Goal: Task Accomplishment & Management: Complete application form

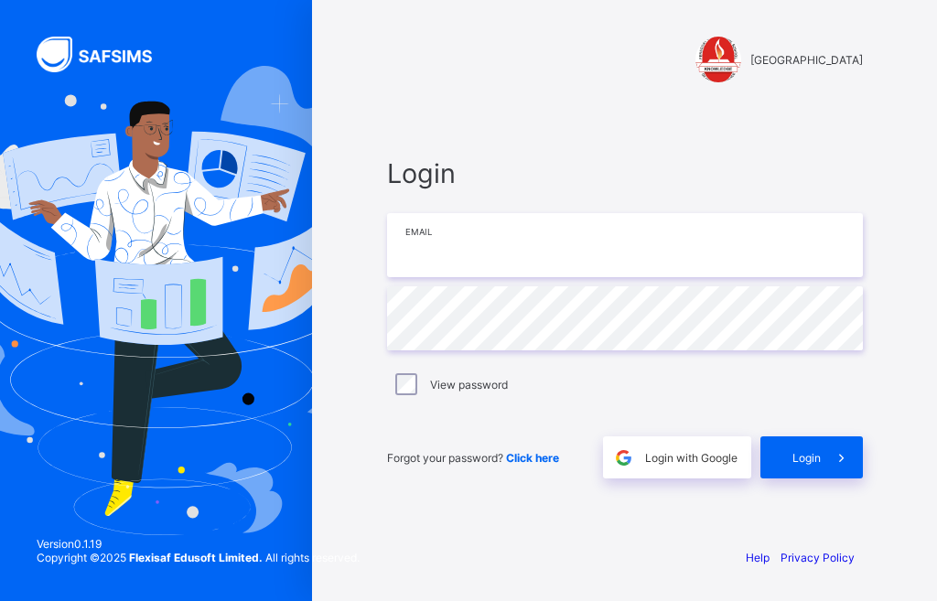
click at [463, 253] on input "email" at bounding box center [625, 245] width 476 height 64
type input "**********"
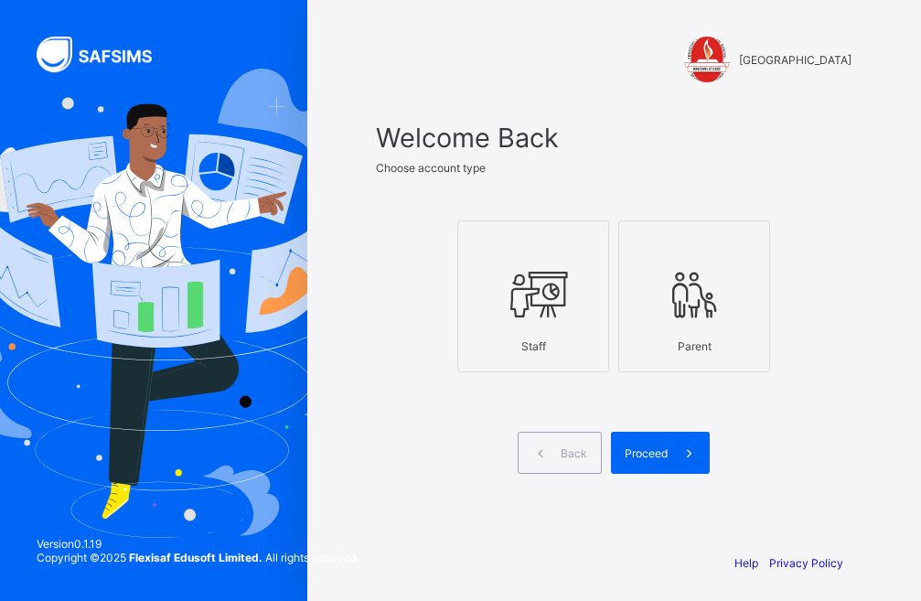
click at [528, 300] on icon at bounding box center [533, 294] width 64 height 55
click at [668, 458] on span "Proceed" at bounding box center [646, 454] width 43 height 14
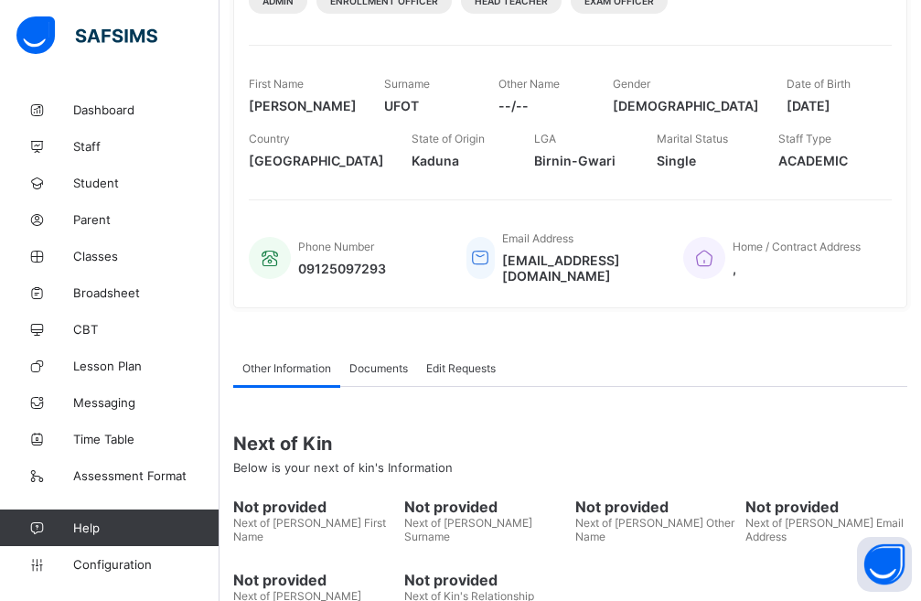
scroll to position [357, 0]
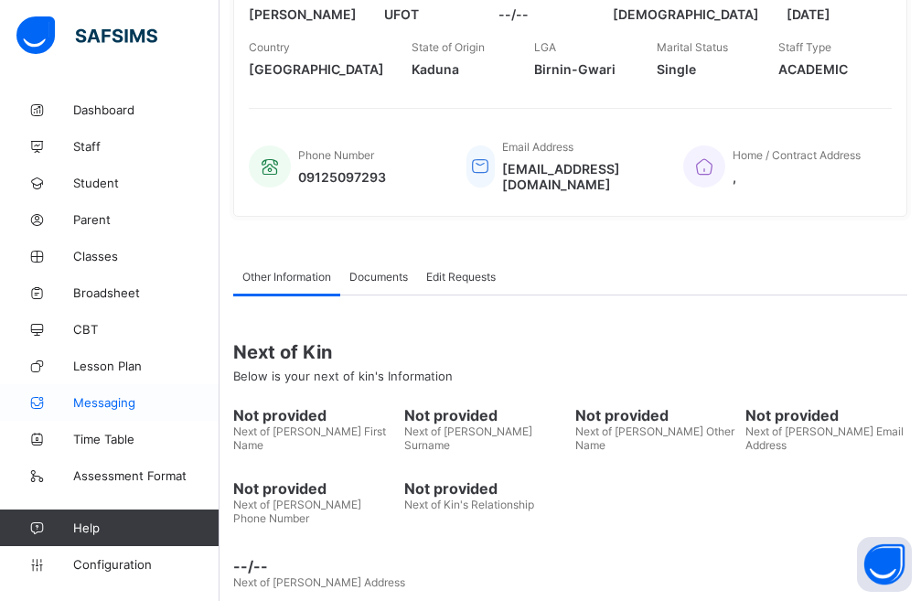
click at [105, 404] on span "Messaging" at bounding box center [146, 402] width 146 height 15
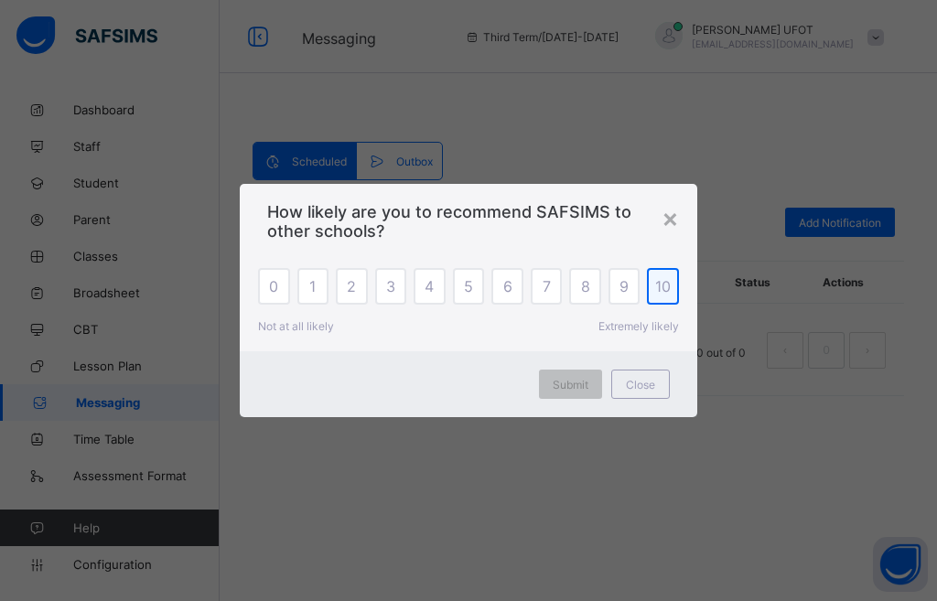
click at [658, 285] on span "10" at bounding box center [663, 286] width 16 height 18
drag, startPoint x: 647, startPoint y: 382, endPoint x: 576, endPoint y: 396, distance: 71.8
click at [646, 382] on span "Close" at bounding box center [640, 385] width 29 height 14
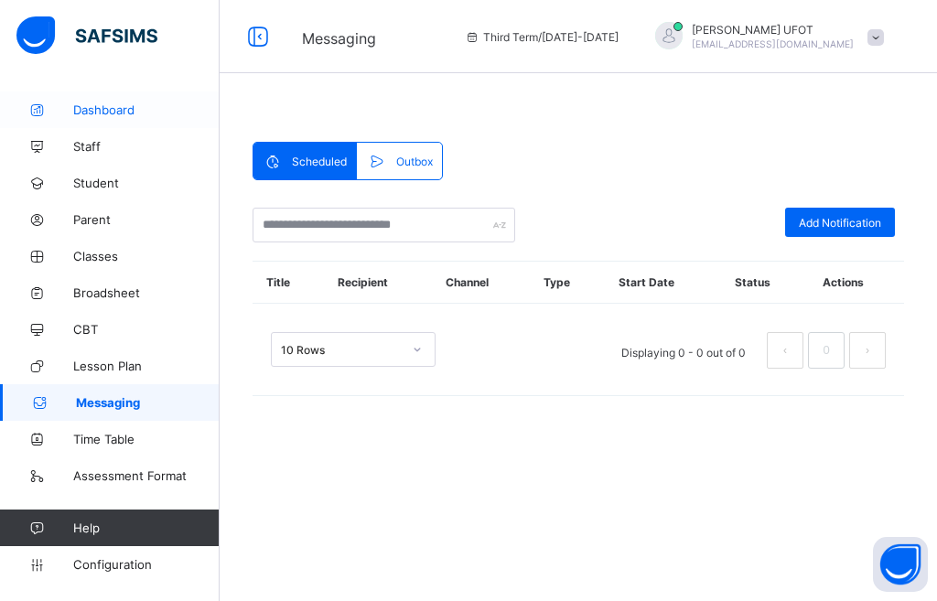
click at [107, 99] on link "Dashboard" at bounding box center [110, 110] width 220 height 37
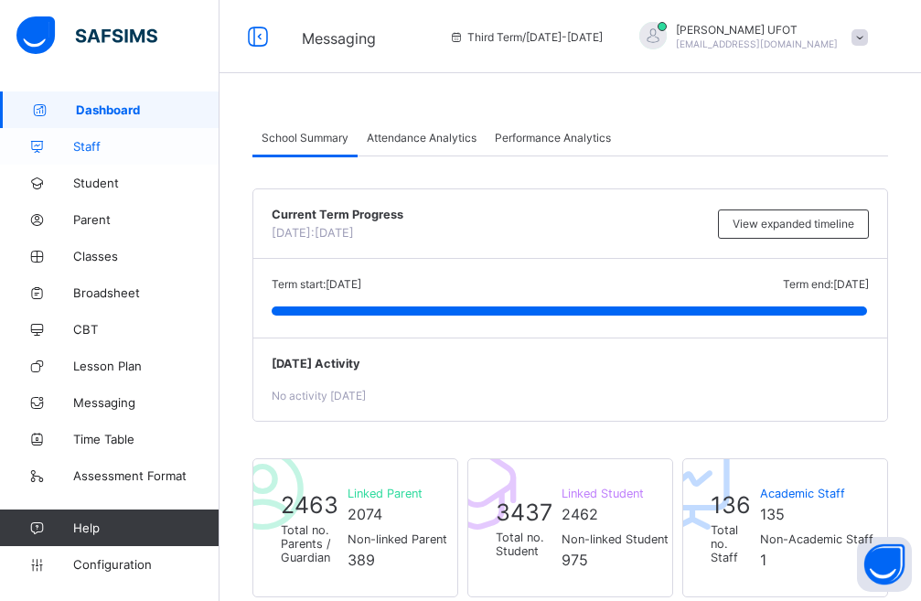
click at [102, 142] on span "Staff" at bounding box center [146, 146] width 146 height 15
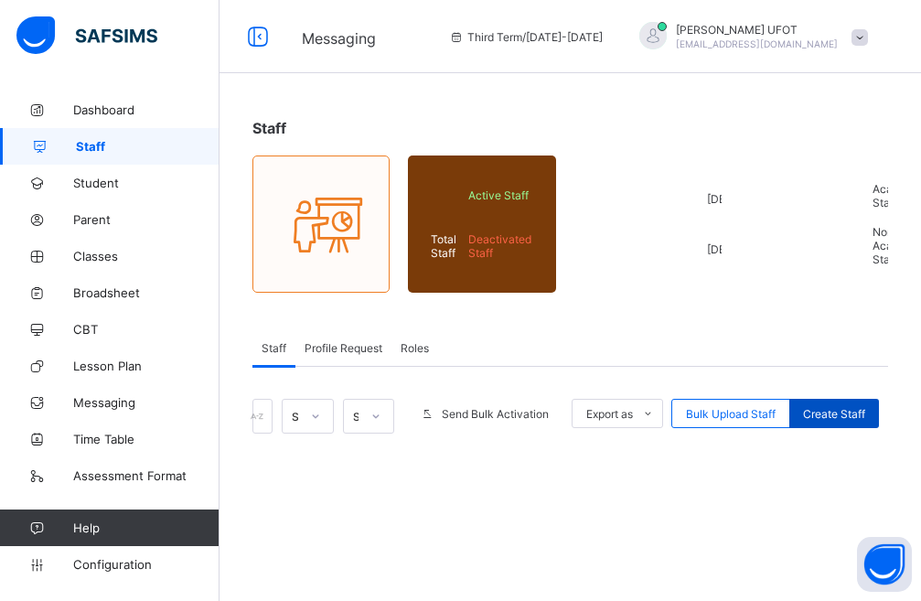
click at [813, 409] on div "Create Staff" at bounding box center [835, 413] width 90 height 29
select select "**"
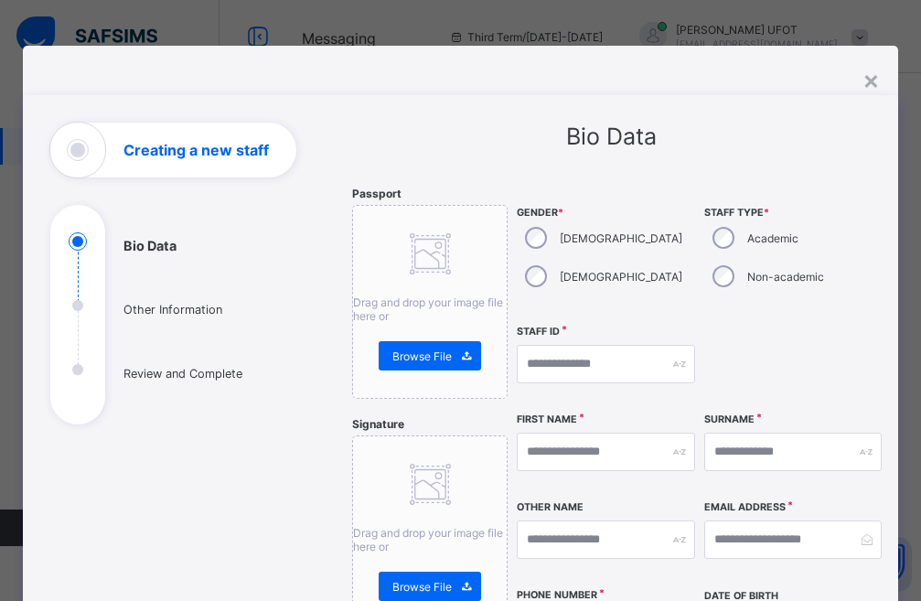
click at [530, 250] on div "[DEMOGRAPHIC_DATA]" at bounding box center [602, 238] width 170 height 38
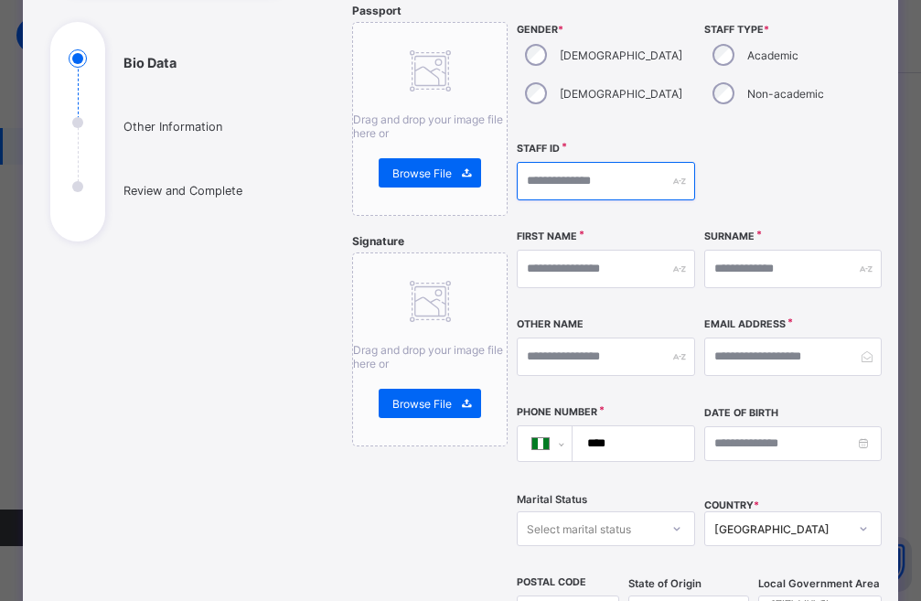
click at [555, 191] on input "text" at bounding box center [606, 181] width 178 height 38
type input "********"
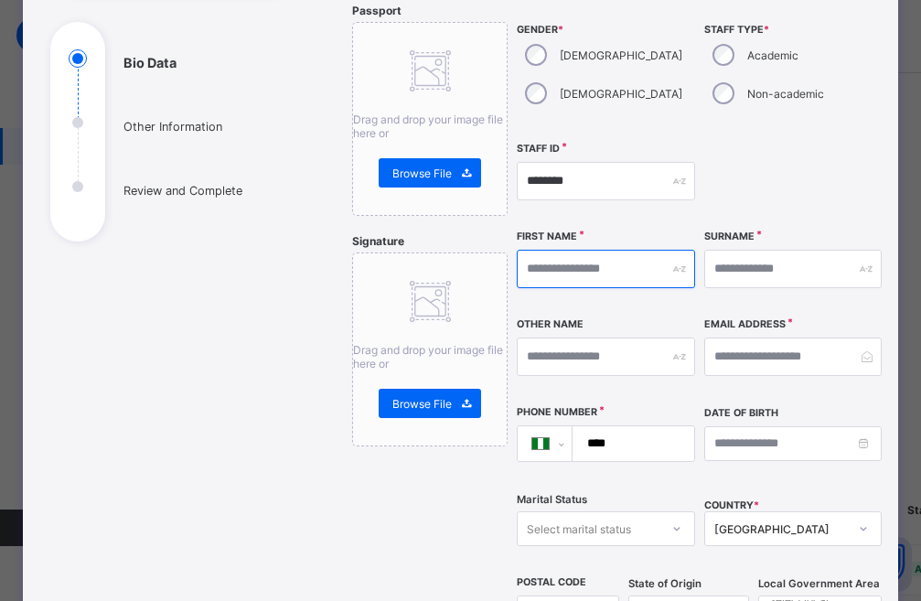
click at [566, 266] on input "text" at bounding box center [606, 269] width 178 height 38
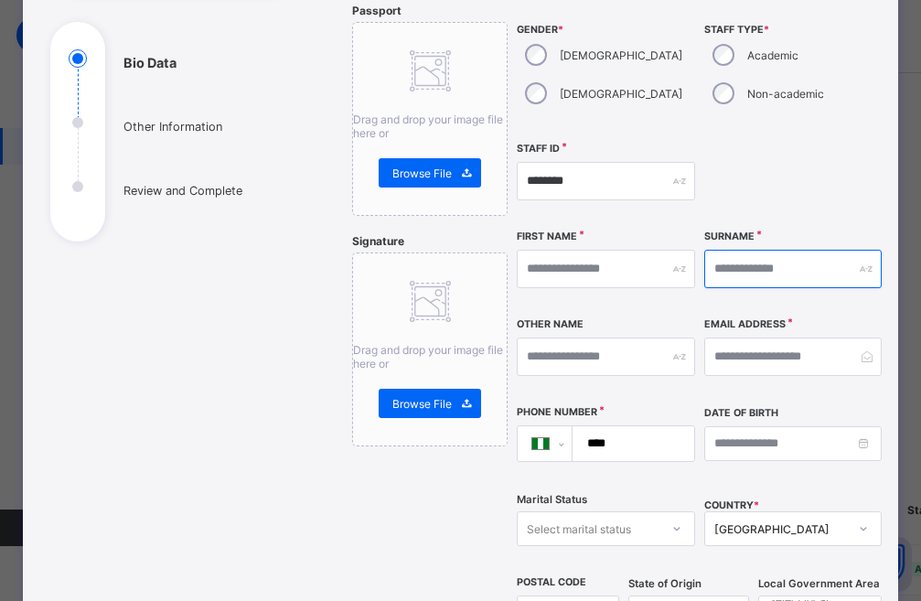
click at [738, 265] on input "text" at bounding box center [794, 269] width 178 height 38
type input "*"
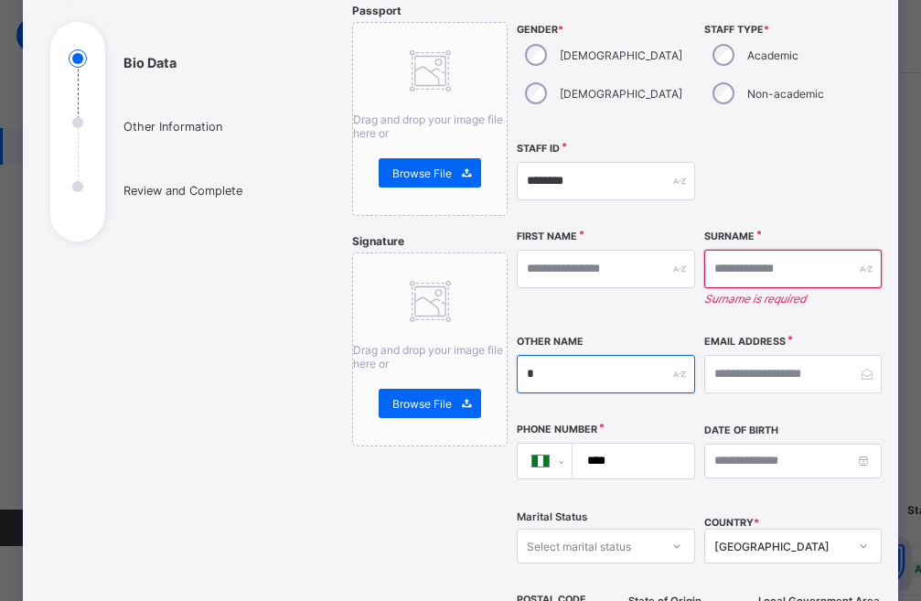
type input "*"
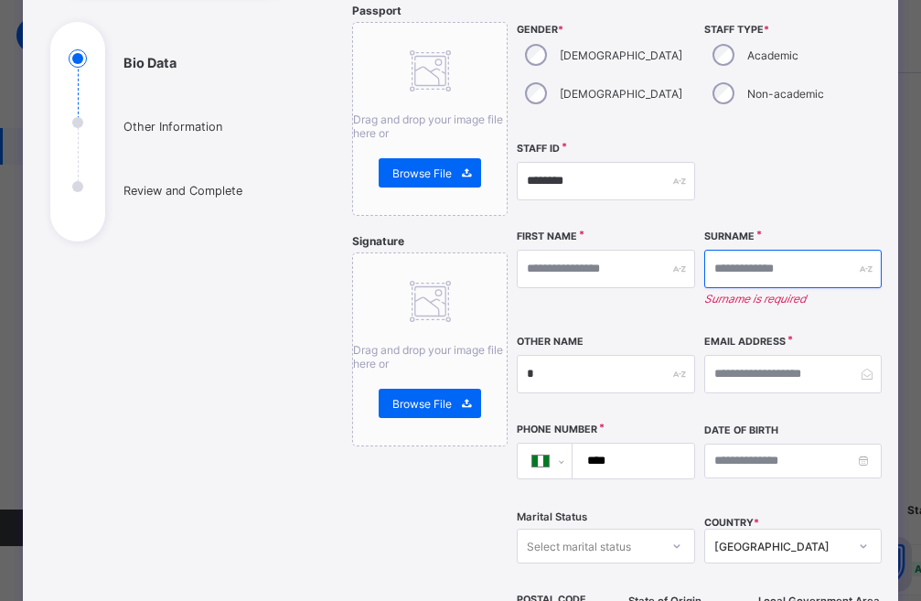
click at [740, 272] on input "text" at bounding box center [794, 269] width 178 height 38
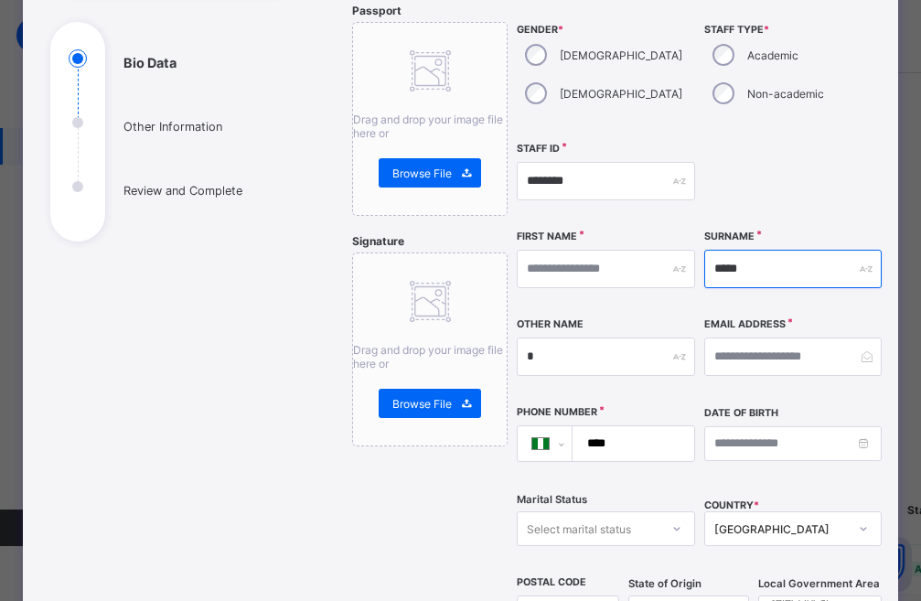
type input "*****"
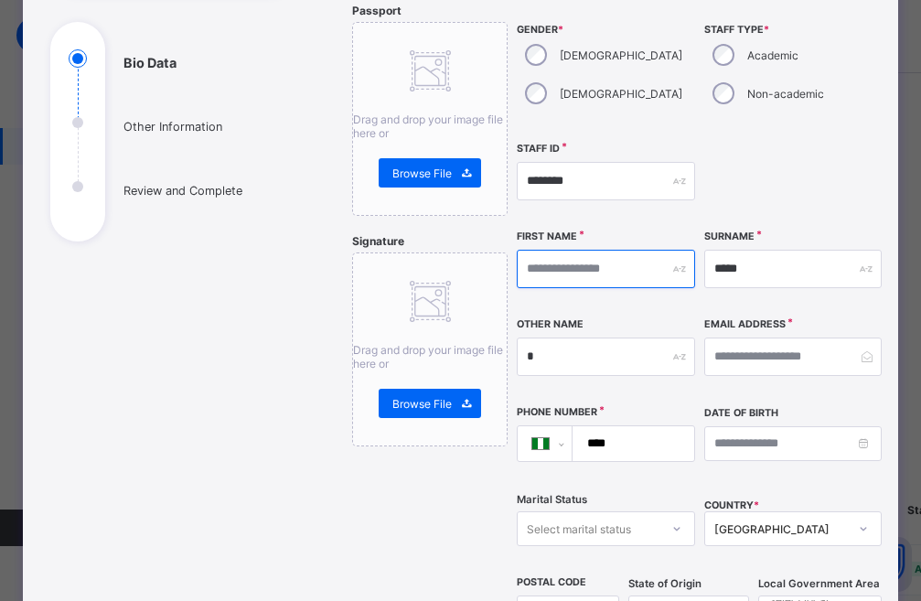
click at [573, 272] on input "text" at bounding box center [606, 269] width 178 height 38
type input "**********"
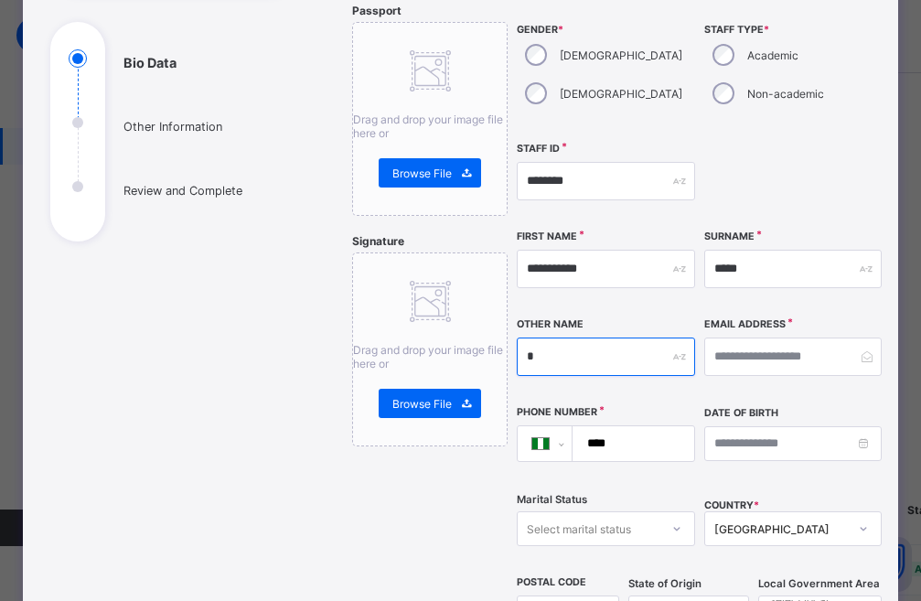
click at [532, 360] on input "*" at bounding box center [606, 357] width 178 height 38
type input "*"
type input "**********"
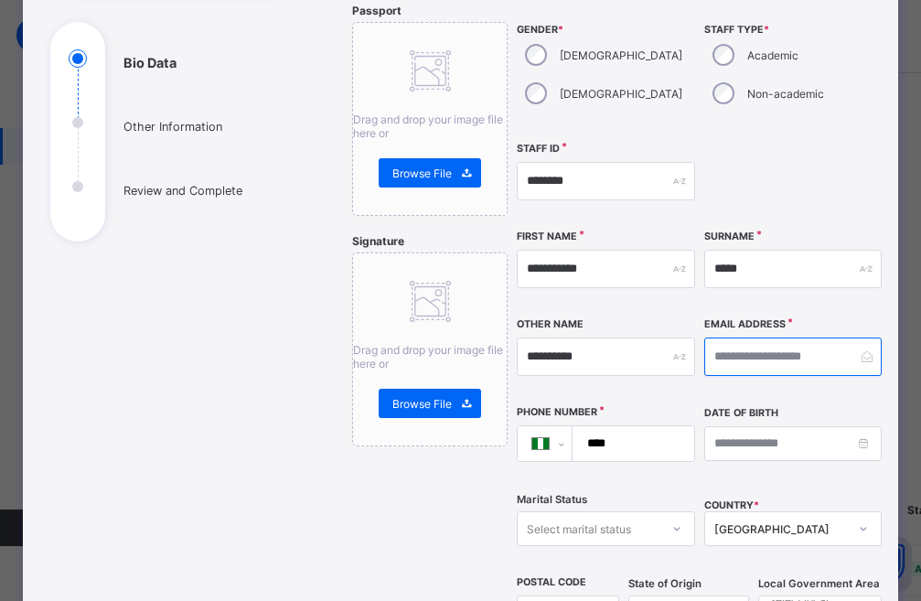
click at [738, 353] on input "email" at bounding box center [794, 357] width 178 height 38
type input "**********"
click at [637, 447] on input "****" at bounding box center [629, 443] width 107 height 35
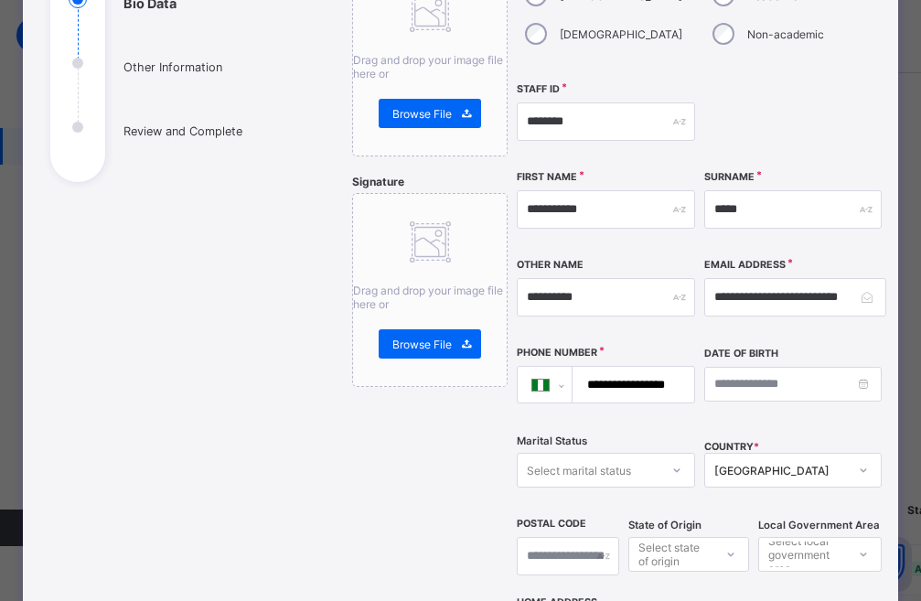
scroll to position [366, 0]
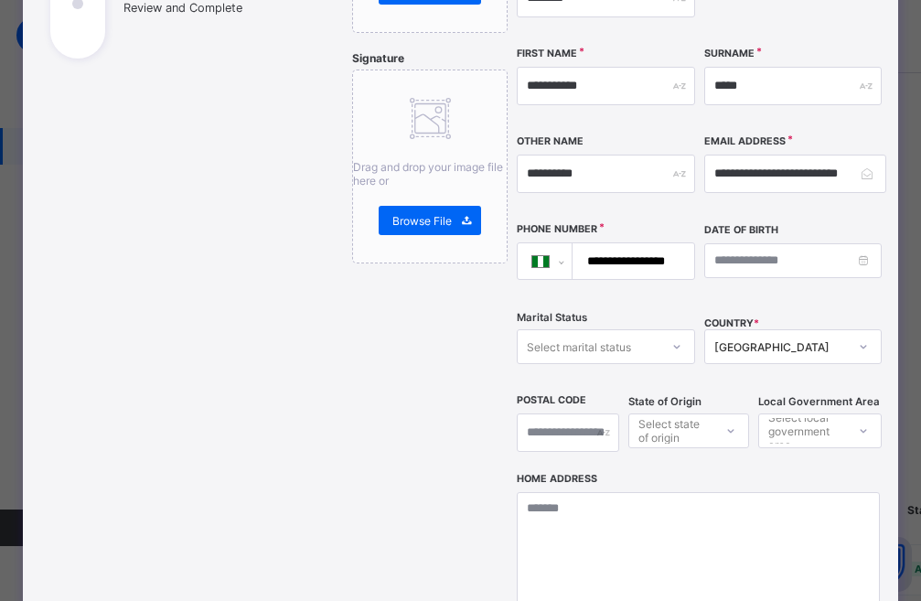
type input "**********"
click at [546, 350] on div "Select marital status" at bounding box center [579, 346] width 104 height 35
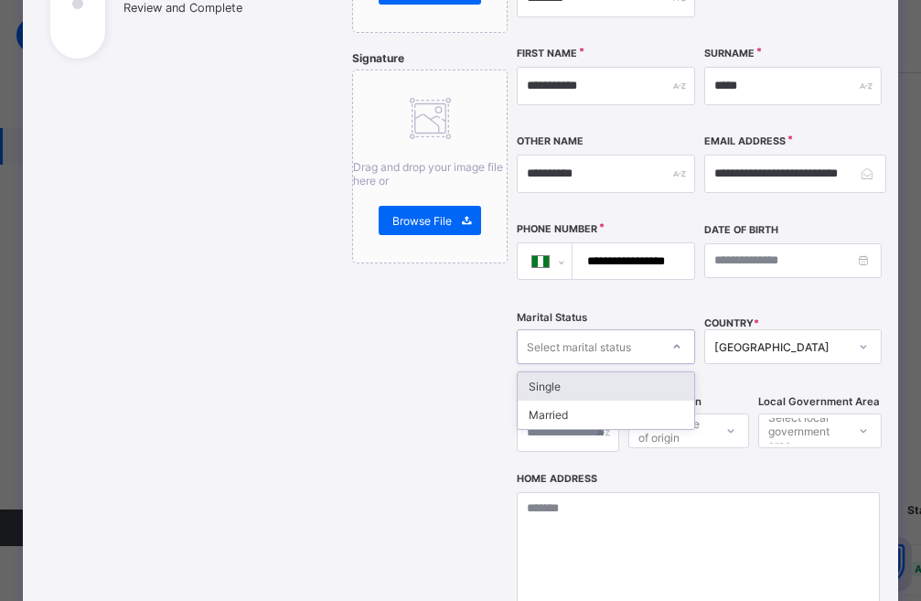
scroll to position [0, 0]
click at [551, 391] on div "Single" at bounding box center [606, 386] width 176 height 28
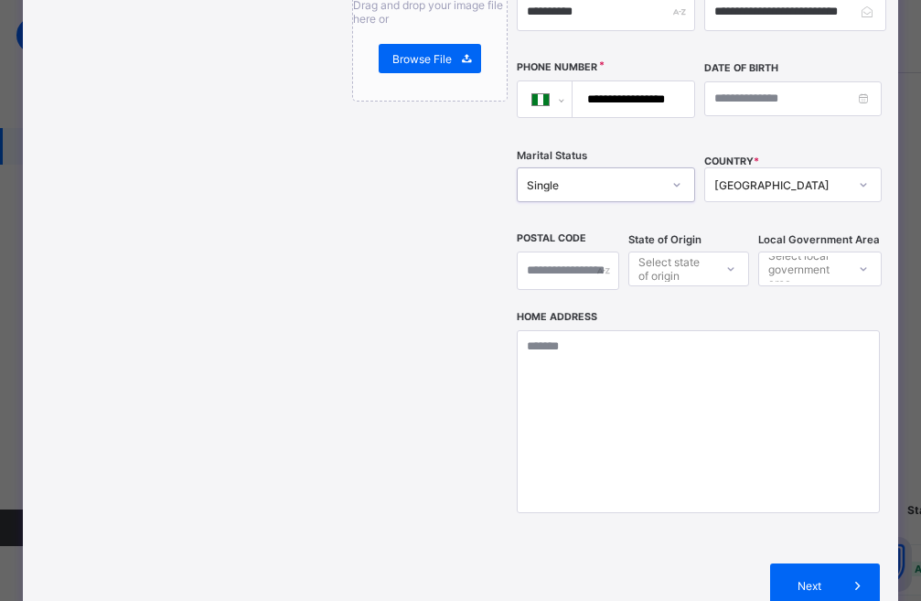
scroll to position [549, 0]
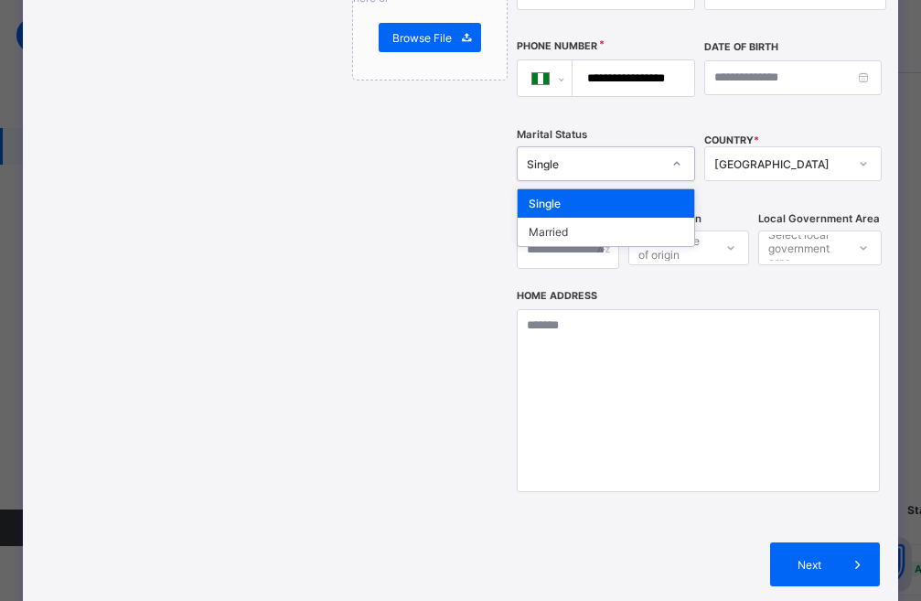
click at [588, 162] on div "Single" at bounding box center [594, 164] width 134 height 14
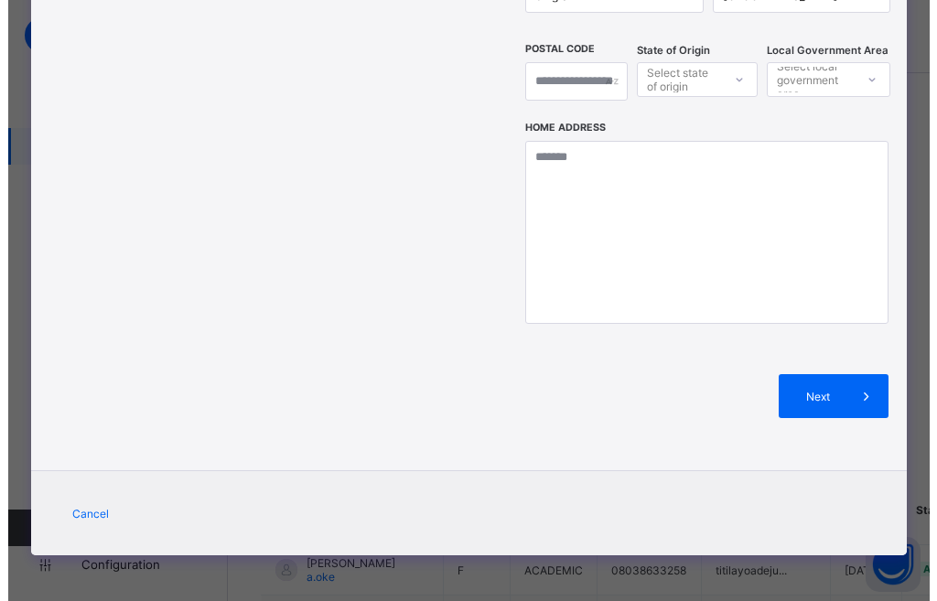
scroll to position [717, 0]
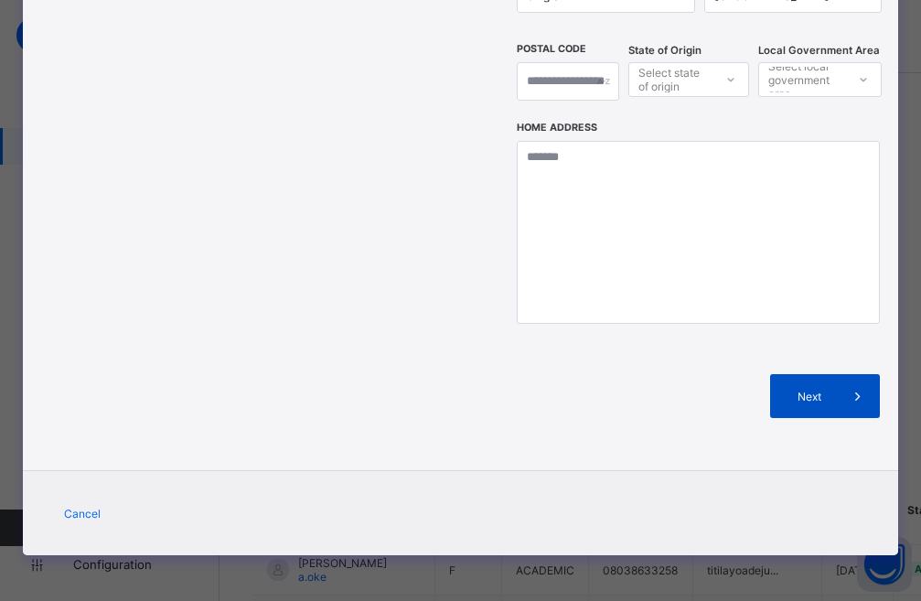
click at [822, 397] on span "Next" at bounding box center [810, 397] width 52 height 14
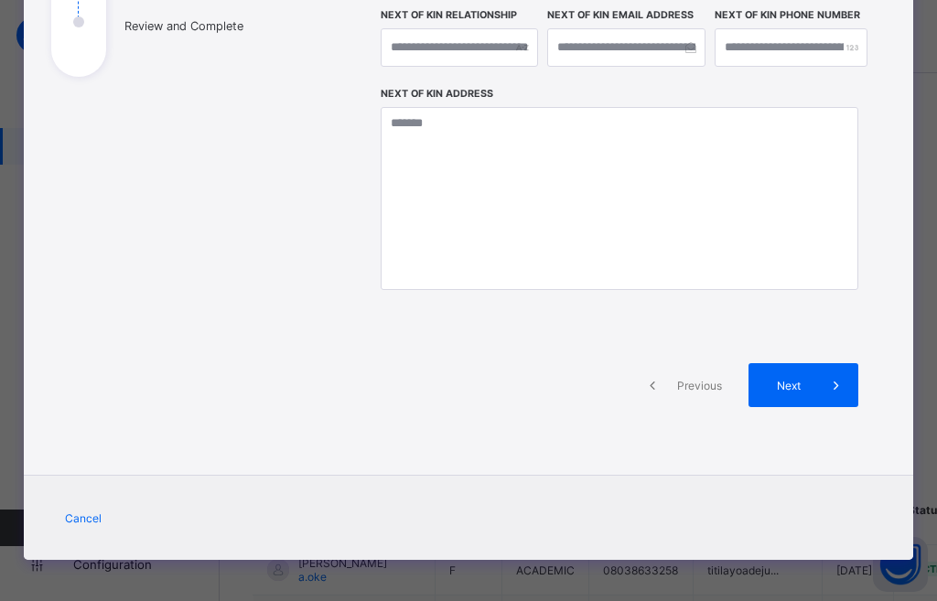
scroll to position [352, 0]
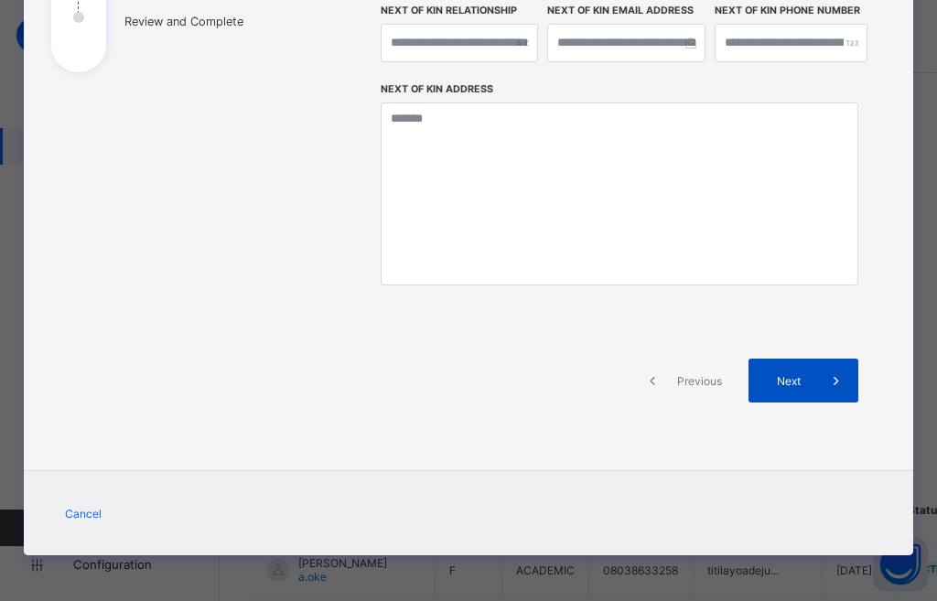
click at [778, 382] on span "Next" at bounding box center [788, 381] width 52 height 14
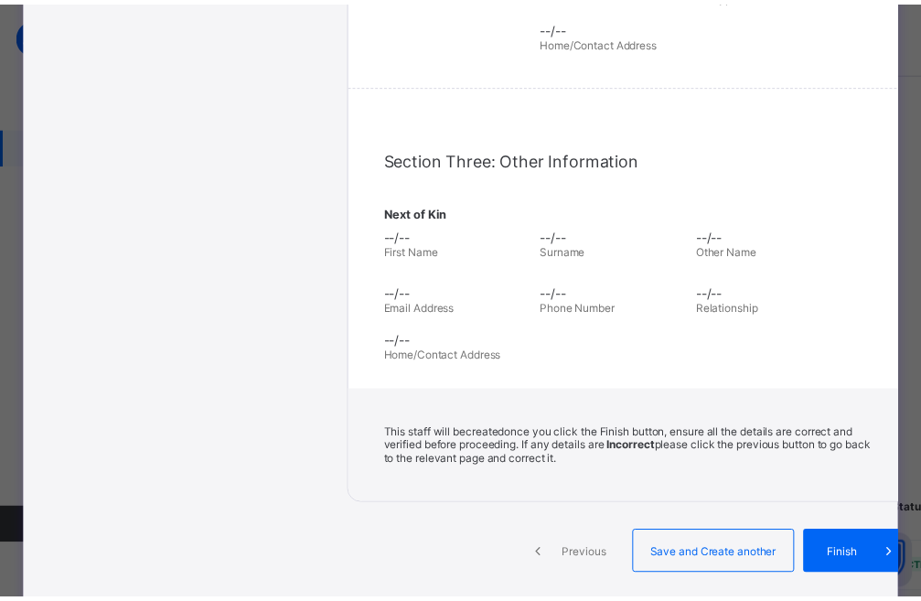
scroll to position [530, 0]
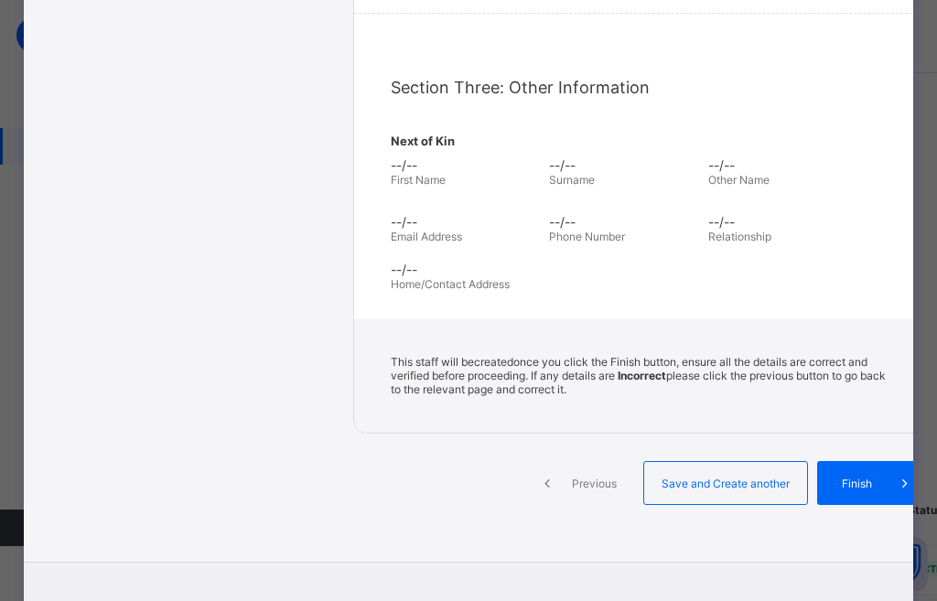
drag, startPoint x: 817, startPoint y: 474, endPoint x: 796, endPoint y: 395, distance: 81.5
click at [817, 474] on div "Finish" at bounding box center [872, 483] width 110 height 44
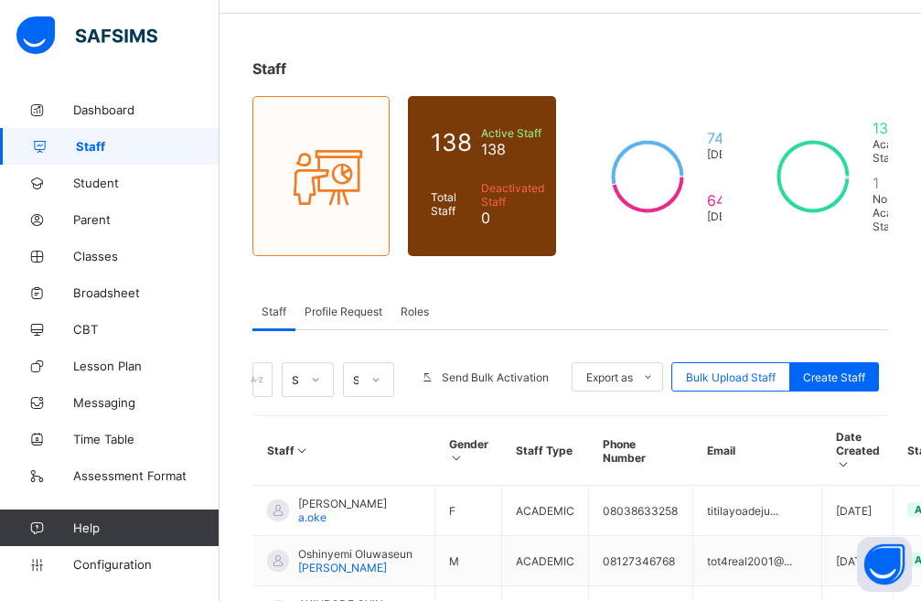
scroll to position [92, 0]
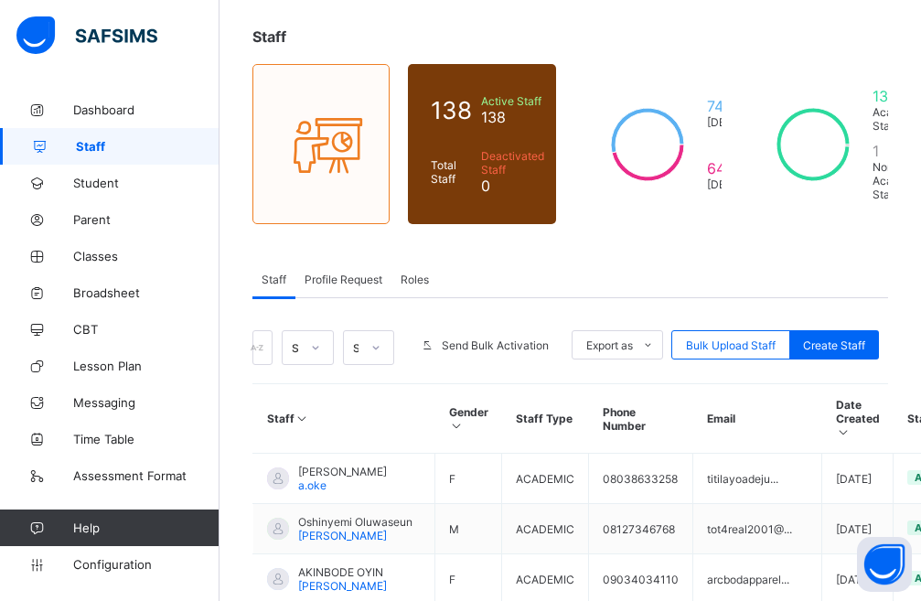
click at [96, 114] on span "Dashboard" at bounding box center [146, 109] width 146 height 15
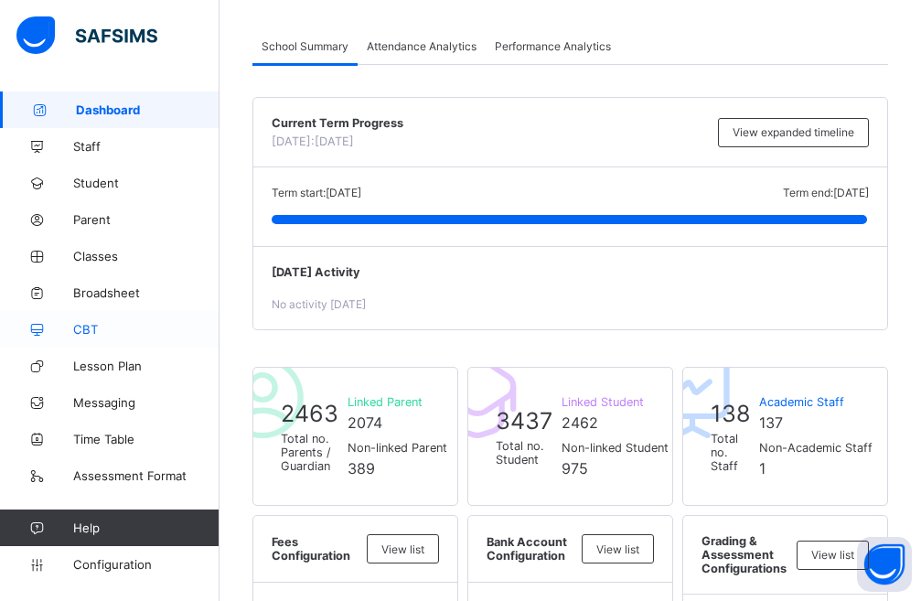
click at [90, 331] on span "CBT" at bounding box center [146, 329] width 146 height 15
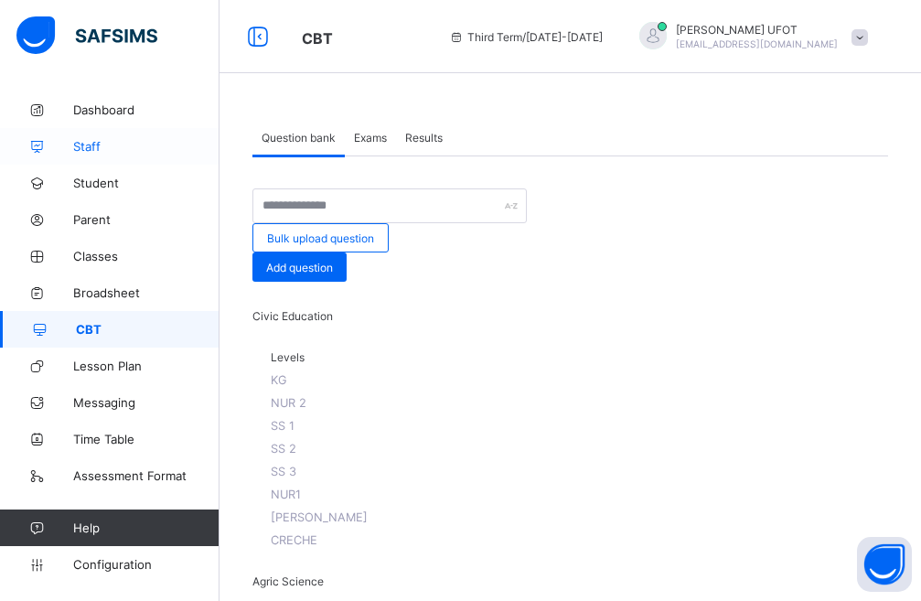
click at [93, 142] on span "Staff" at bounding box center [146, 146] width 146 height 15
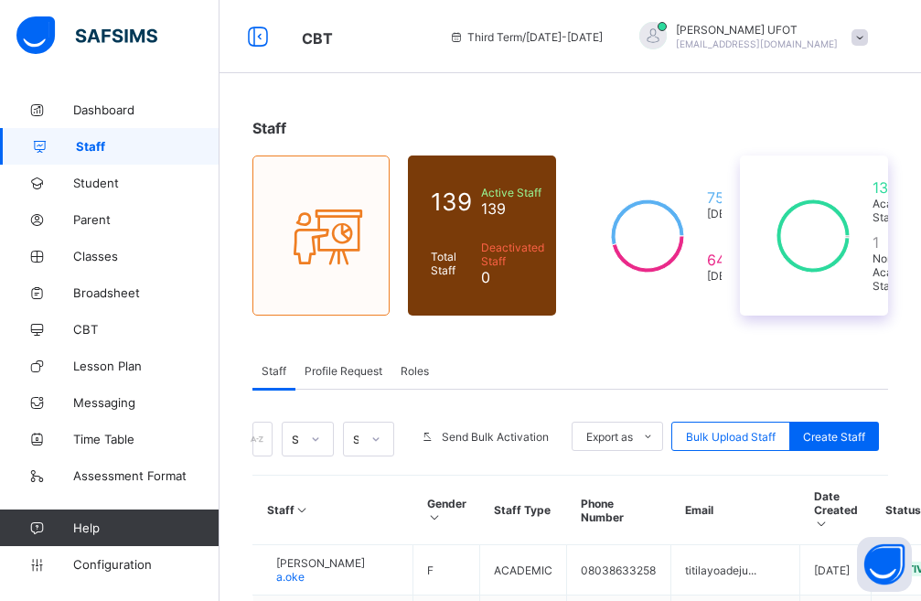
click at [835, 251] on icon at bounding box center [813, 236] width 101 height 92
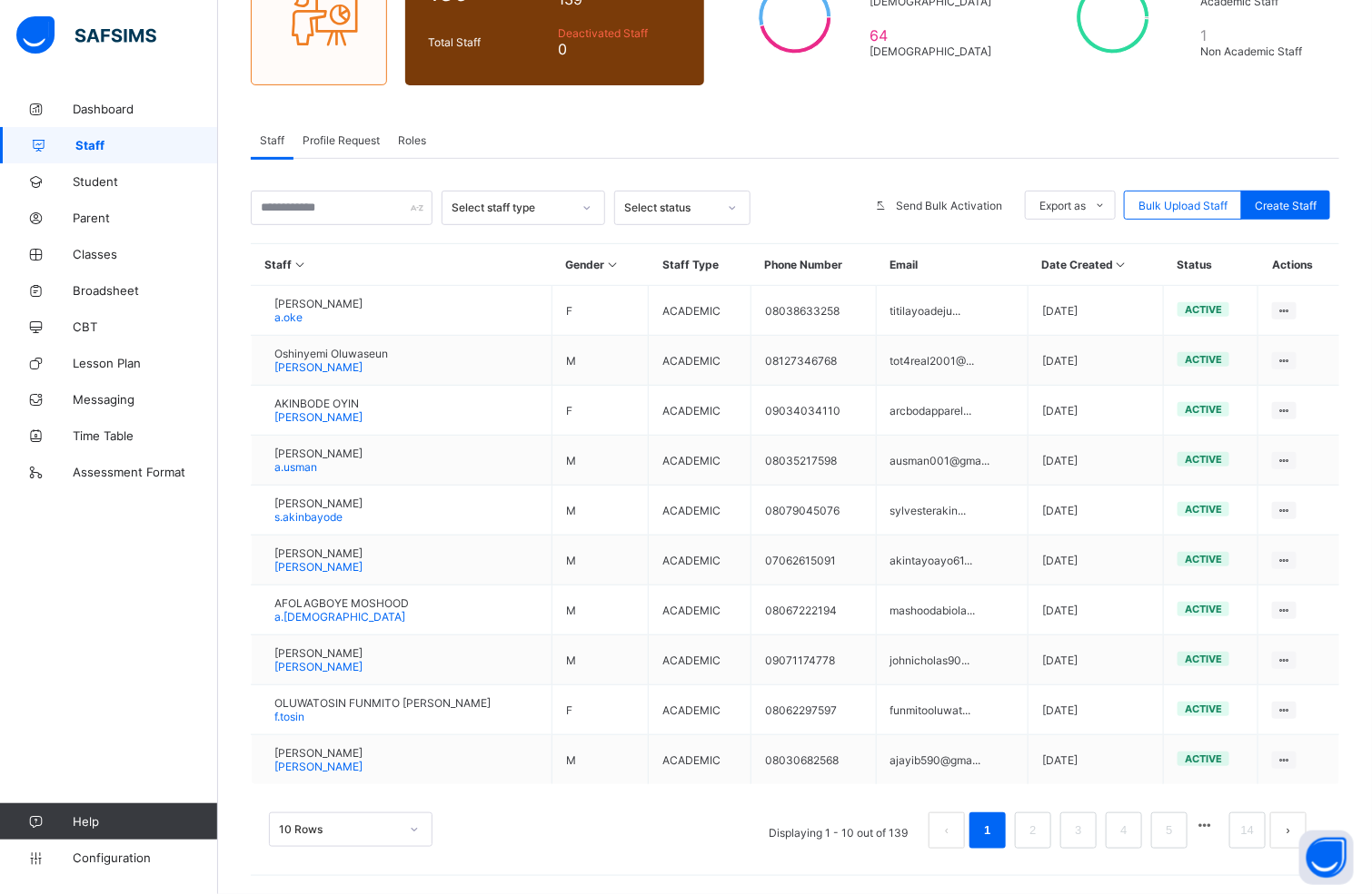
scroll to position [257, 0]
click at [363, 595] on div "10 Rows" at bounding box center [350, 830] width 164 height 35
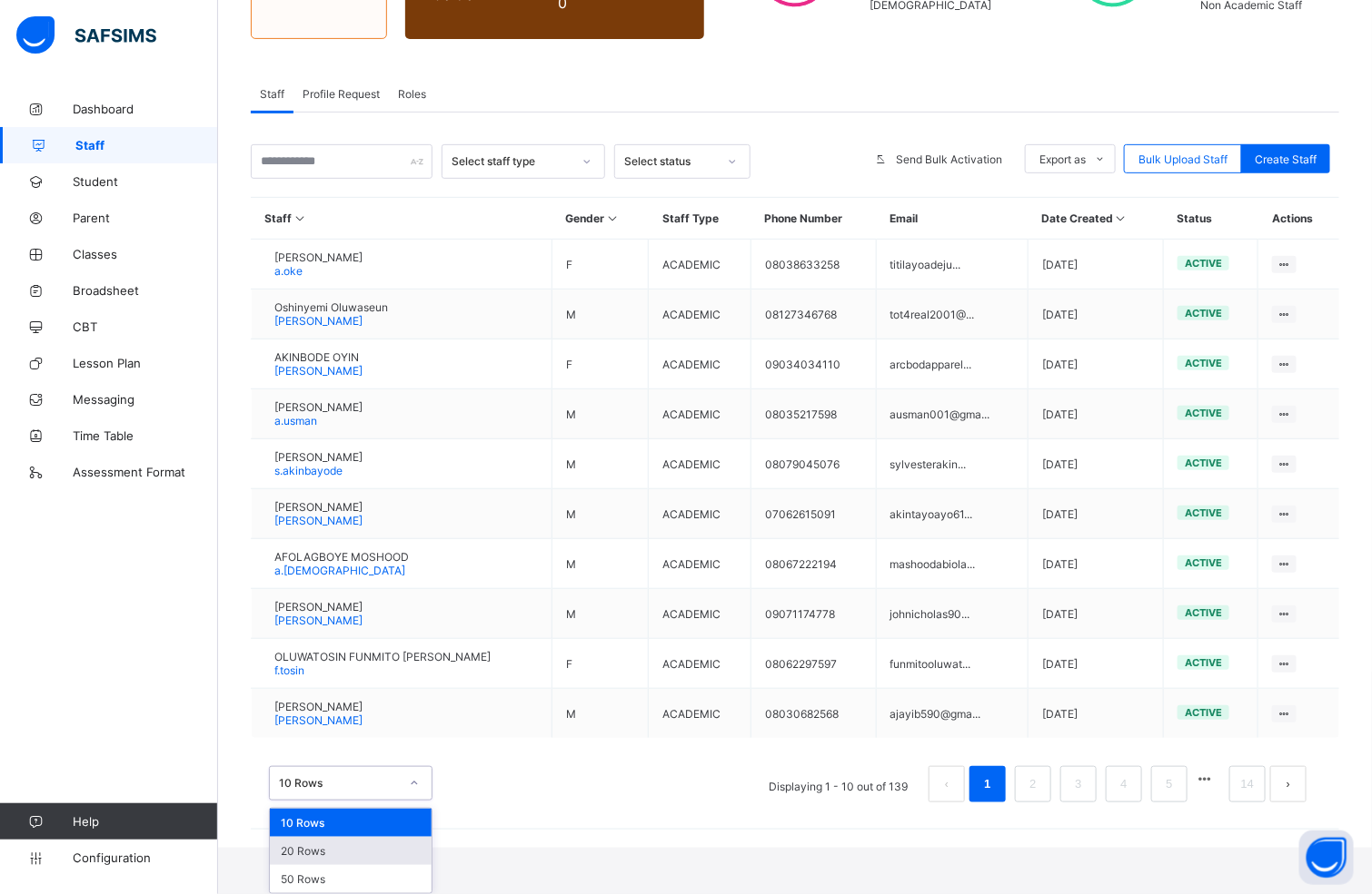
click at [369, 595] on div "20 Rows" at bounding box center [350, 851] width 162 height 28
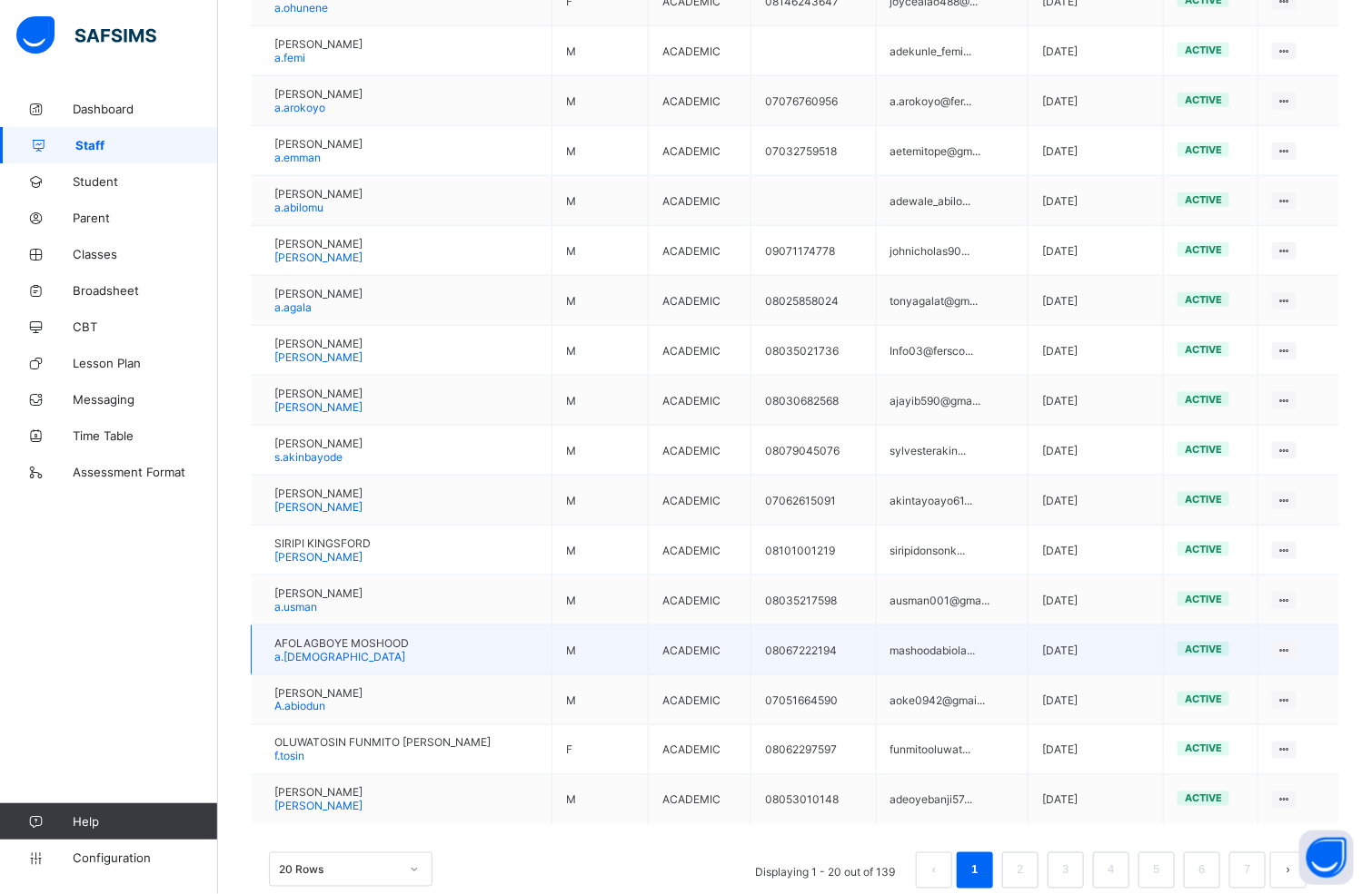
scroll to position [713, 0]
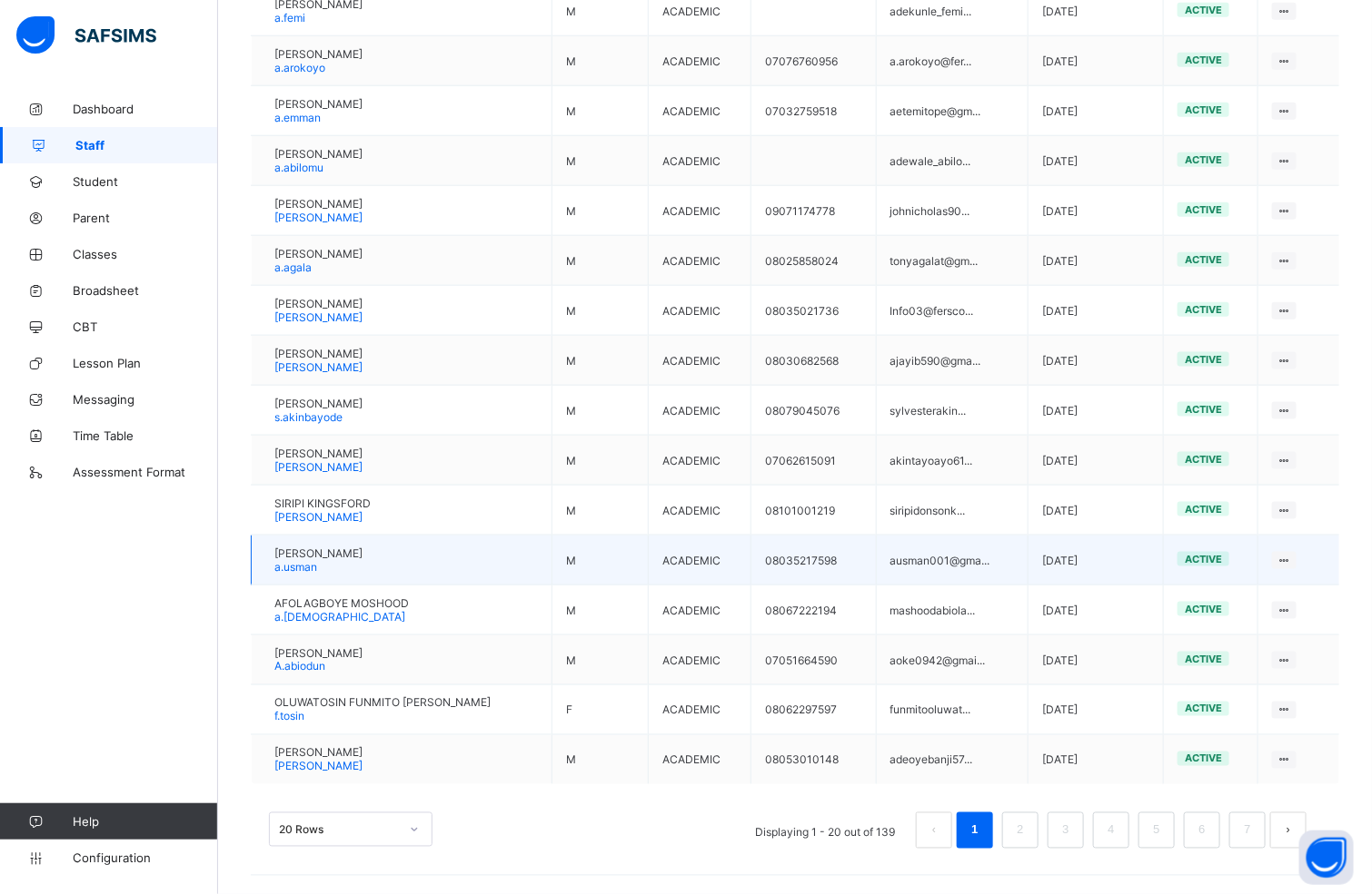
click at [929, 570] on td "active" at bounding box center [1210, 561] width 94 height 50
click at [929, 564] on div "active" at bounding box center [1203, 559] width 52 height 15
click at [929, 588] on div "View Profile" at bounding box center [1230, 595] width 117 height 18
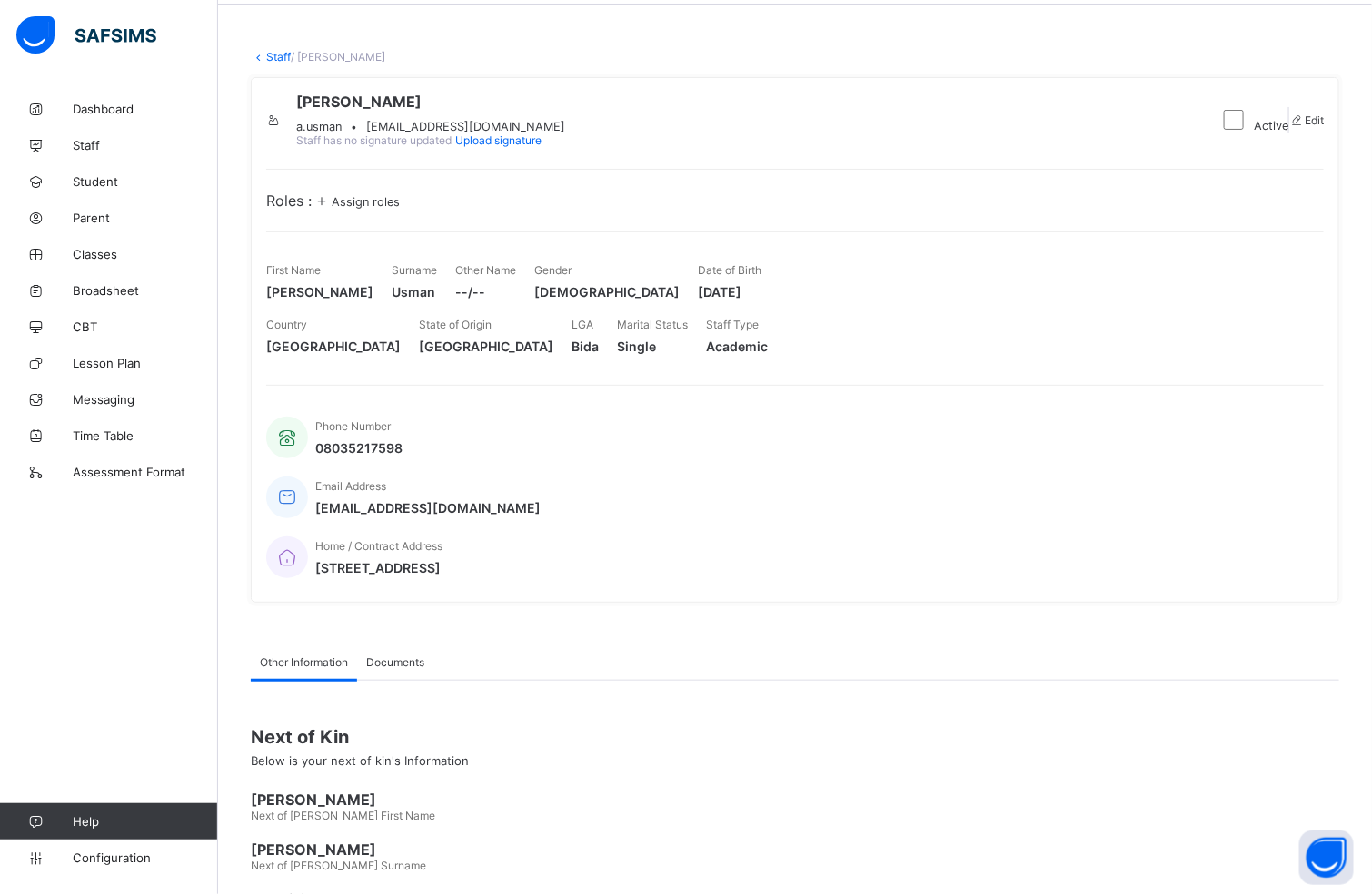
scroll to position [104, 0]
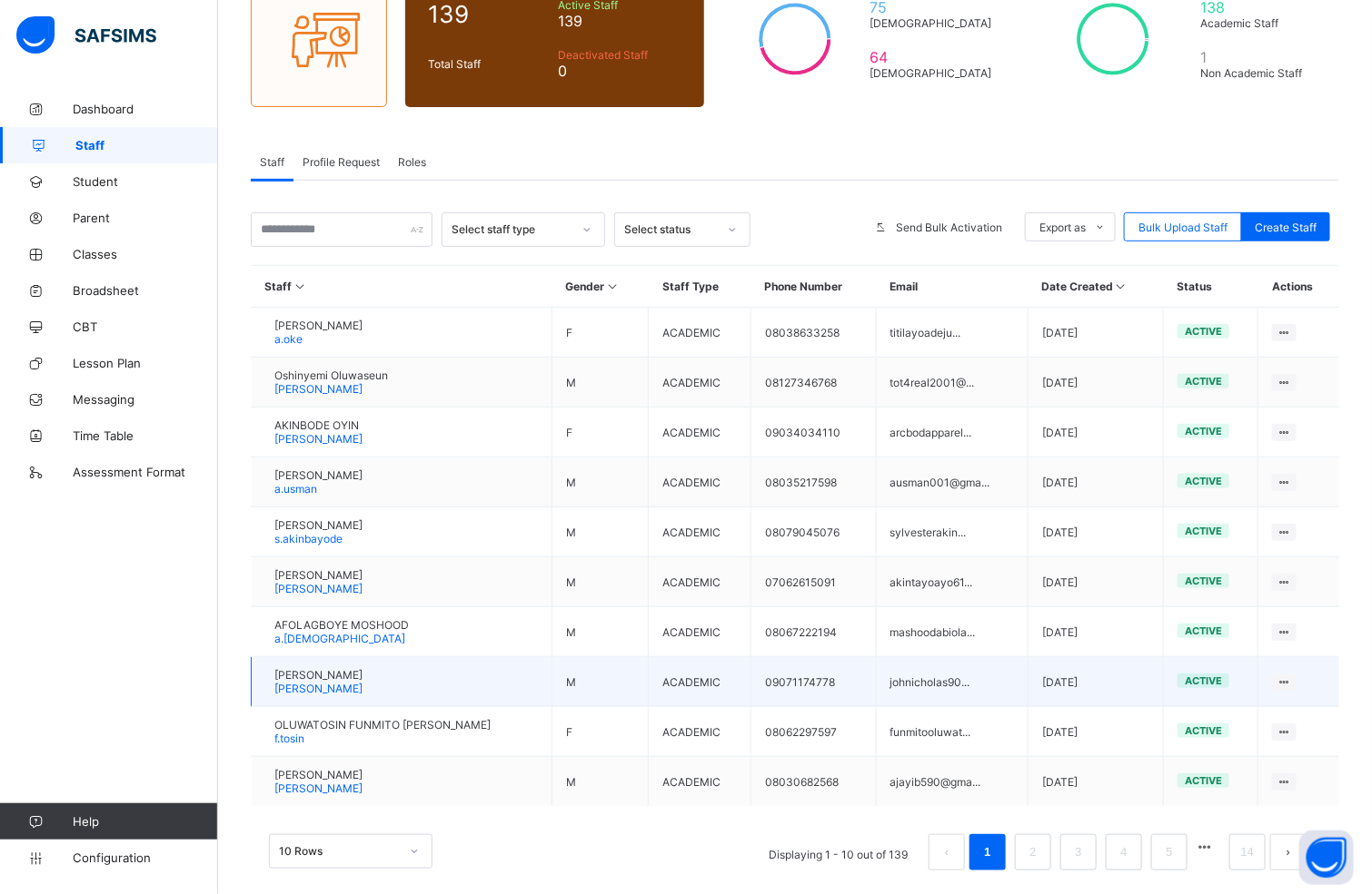
scroll to position [209, 0]
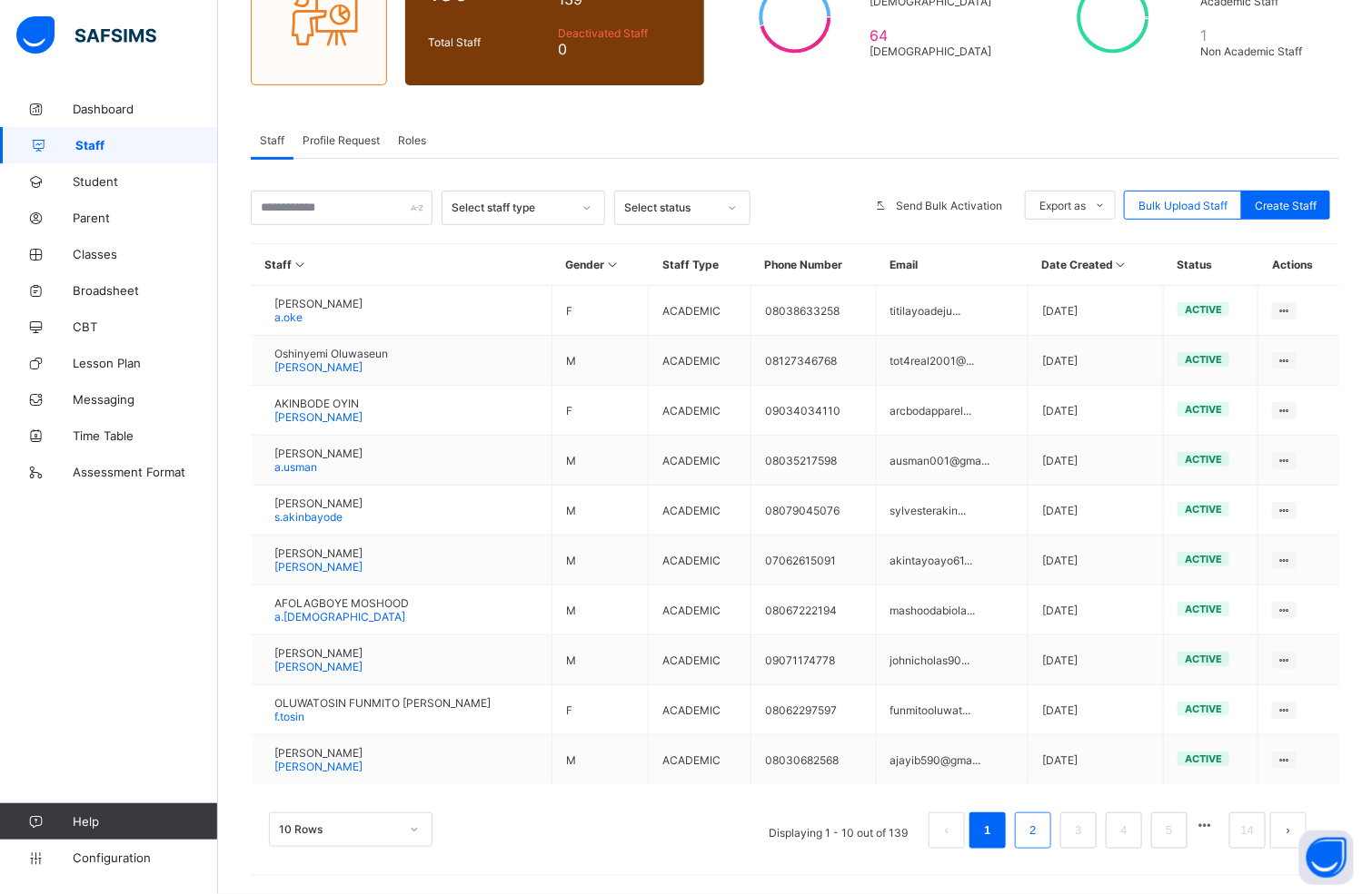
click at [929, 595] on link "2" at bounding box center [1031, 830] width 17 height 24
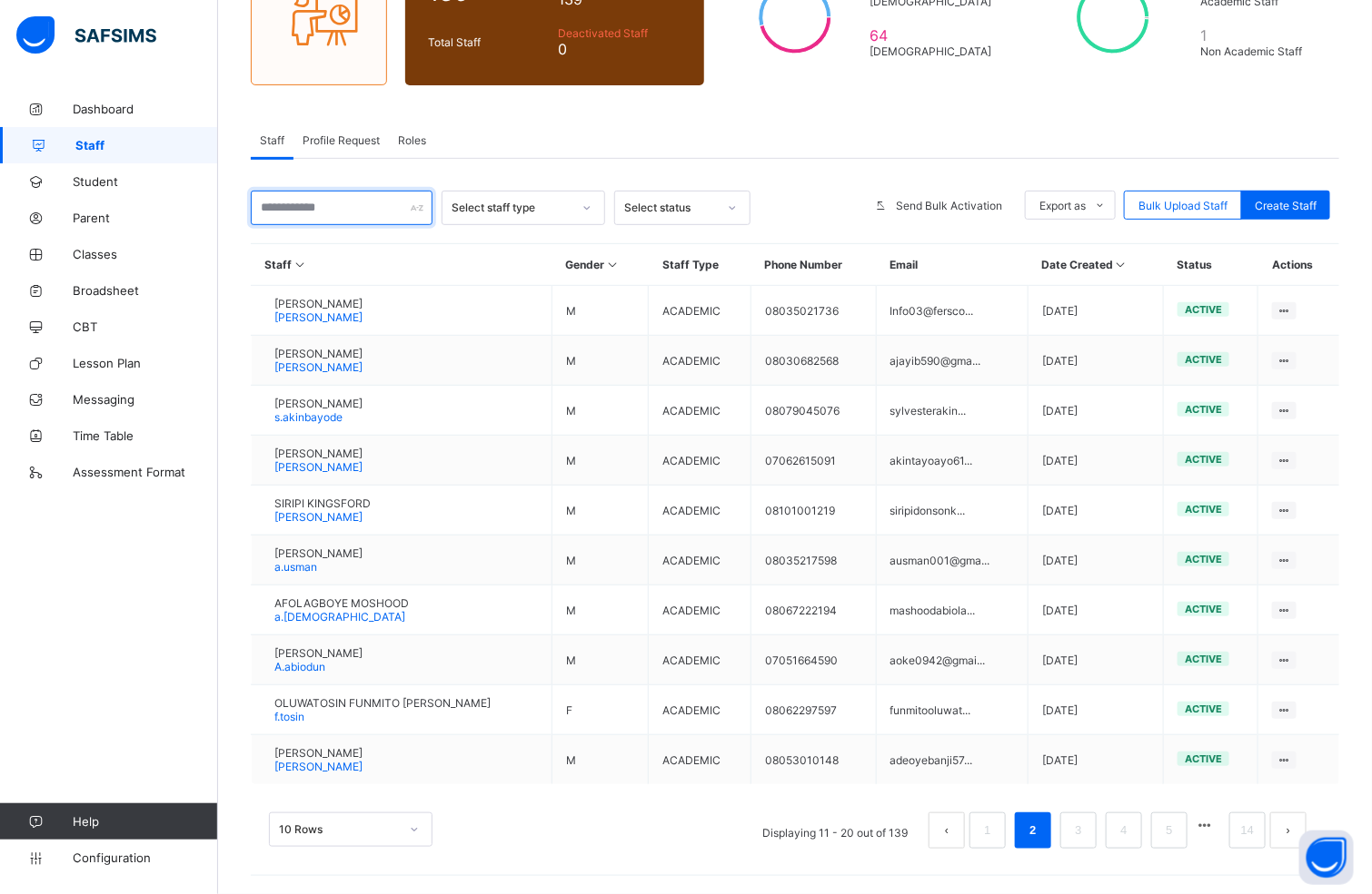
click at [322, 205] on input "text" at bounding box center [342, 207] width 182 height 35
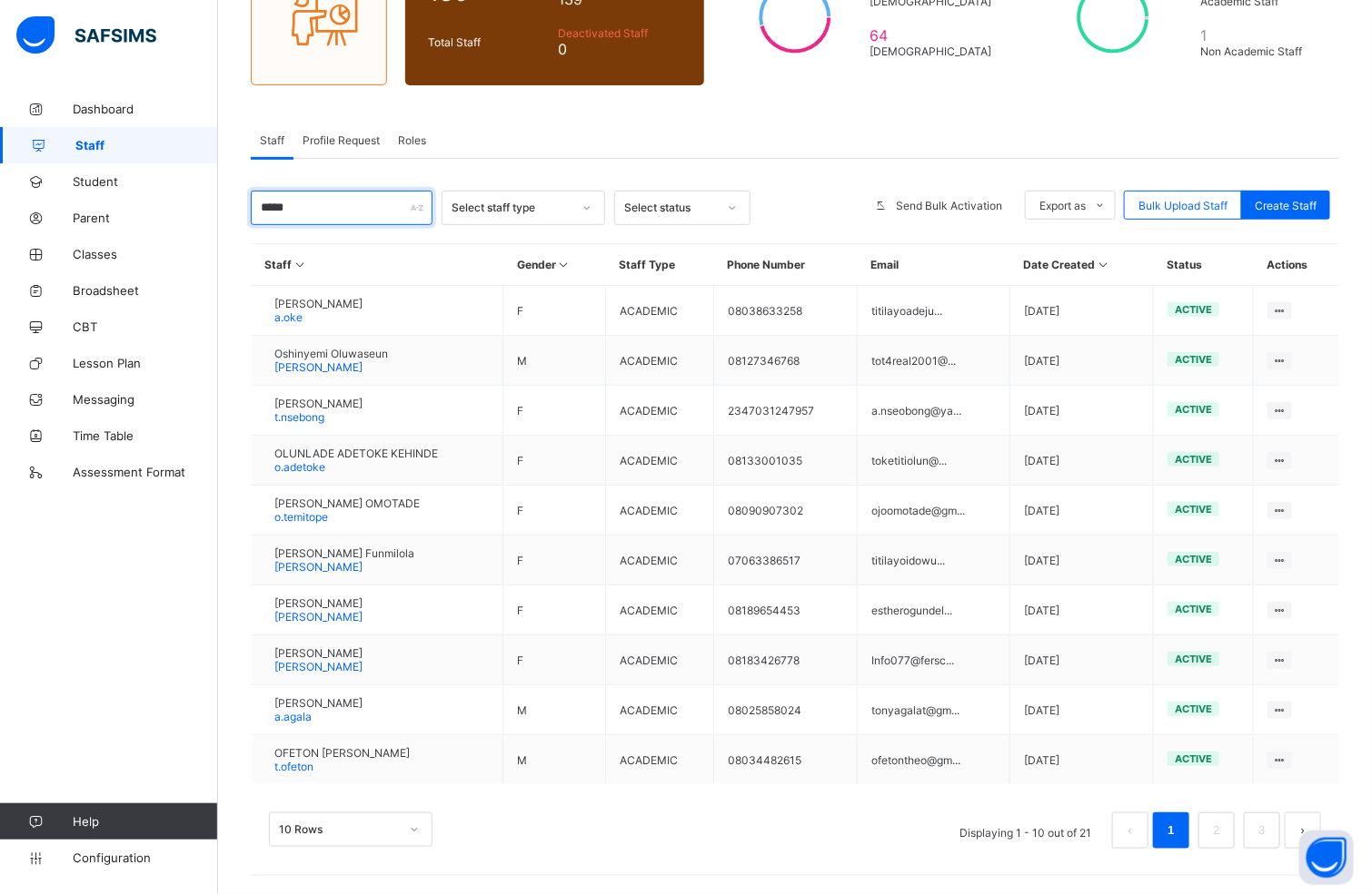
click at [368, 197] on input "*****" at bounding box center [342, 207] width 182 height 35
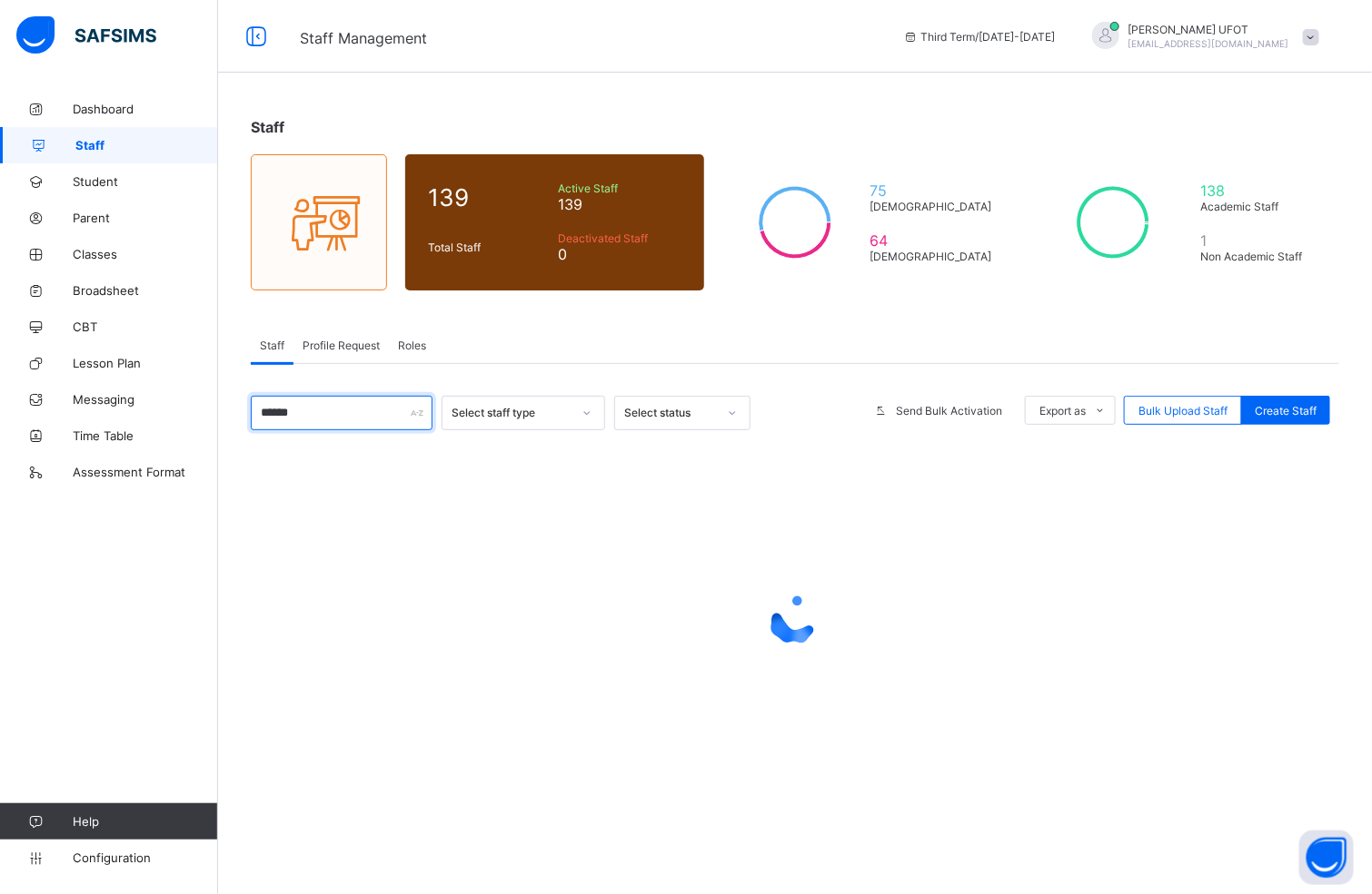
scroll to position [0, 0]
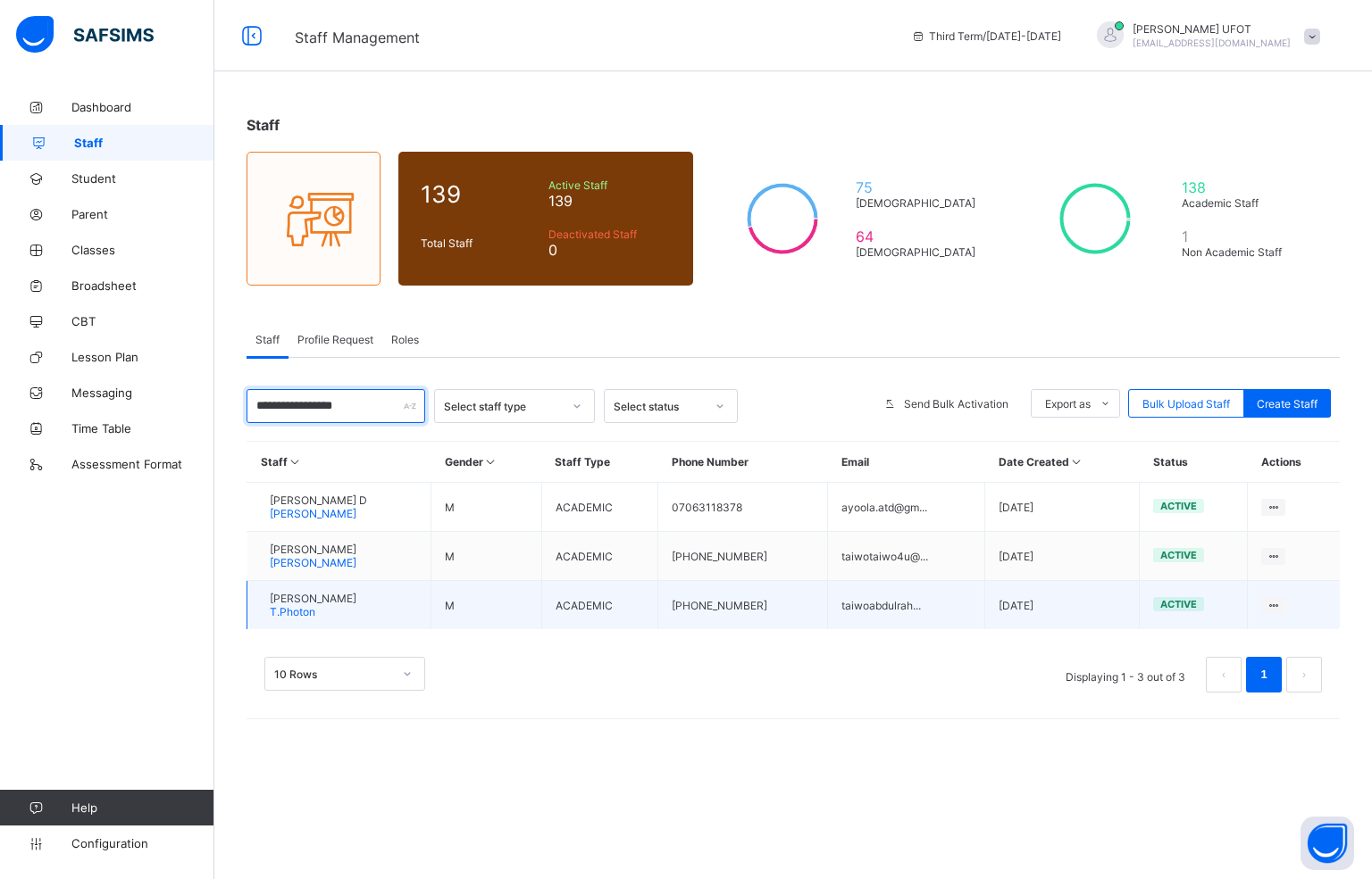
type input "**********"
click at [356, 585] on span "[PERSON_NAME]" at bounding box center [312, 599] width 87 height 14
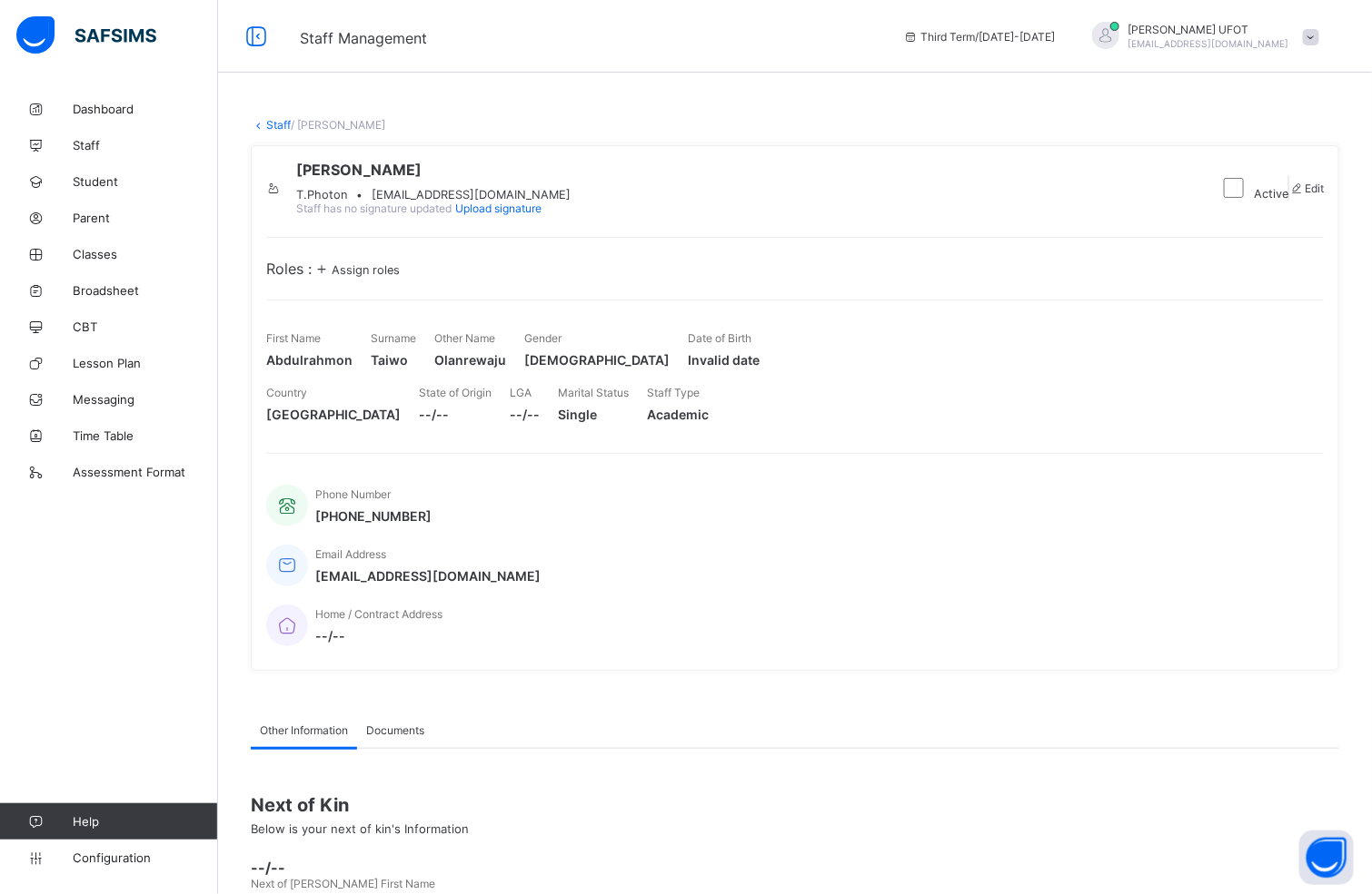
click at [376, 277] on span "Assign roles" at bounding box center [365, 270] width 69 height 14
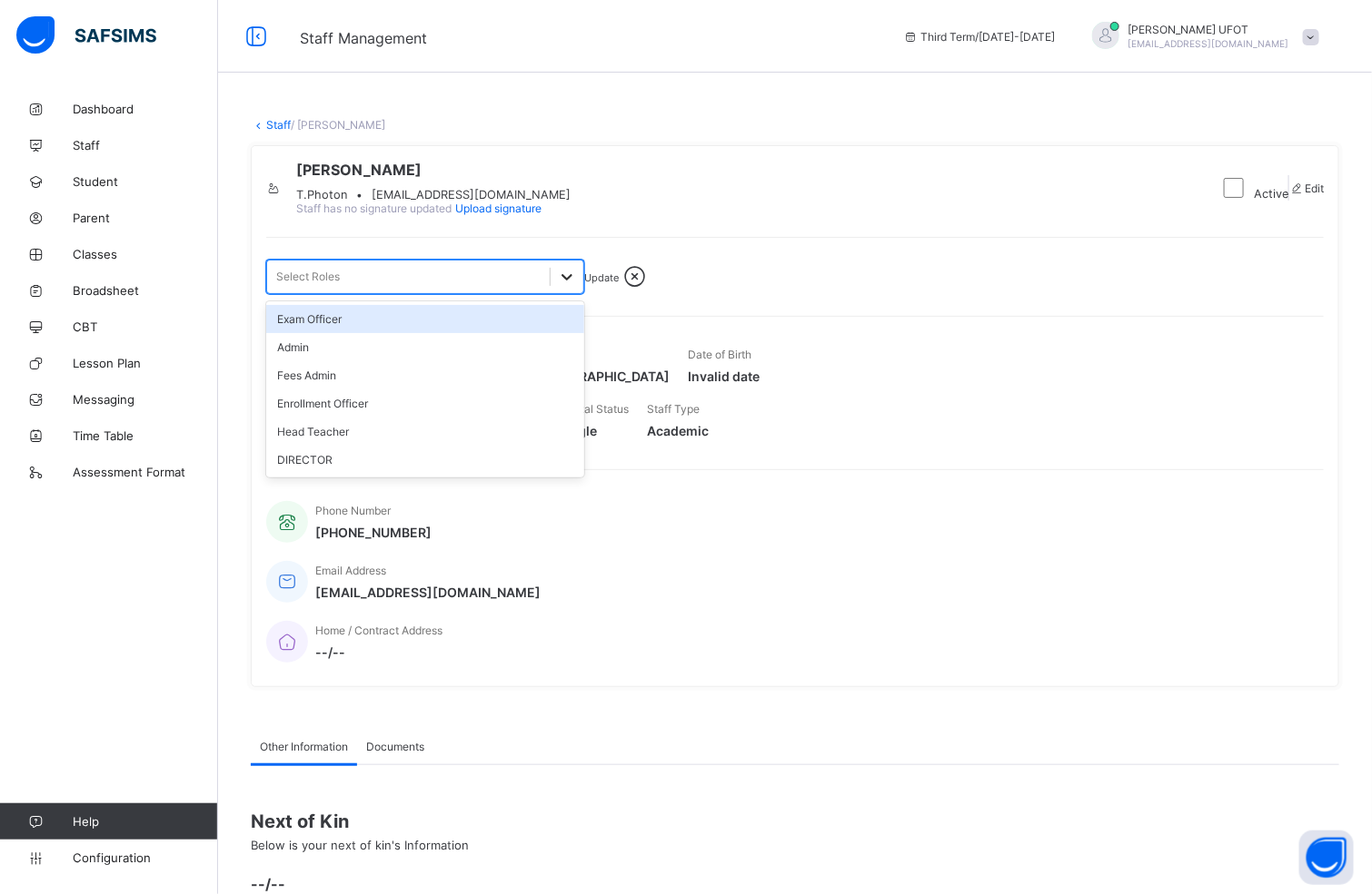
click at [565, 286] on icon at bounding box center [567, 277] width 18 height 18
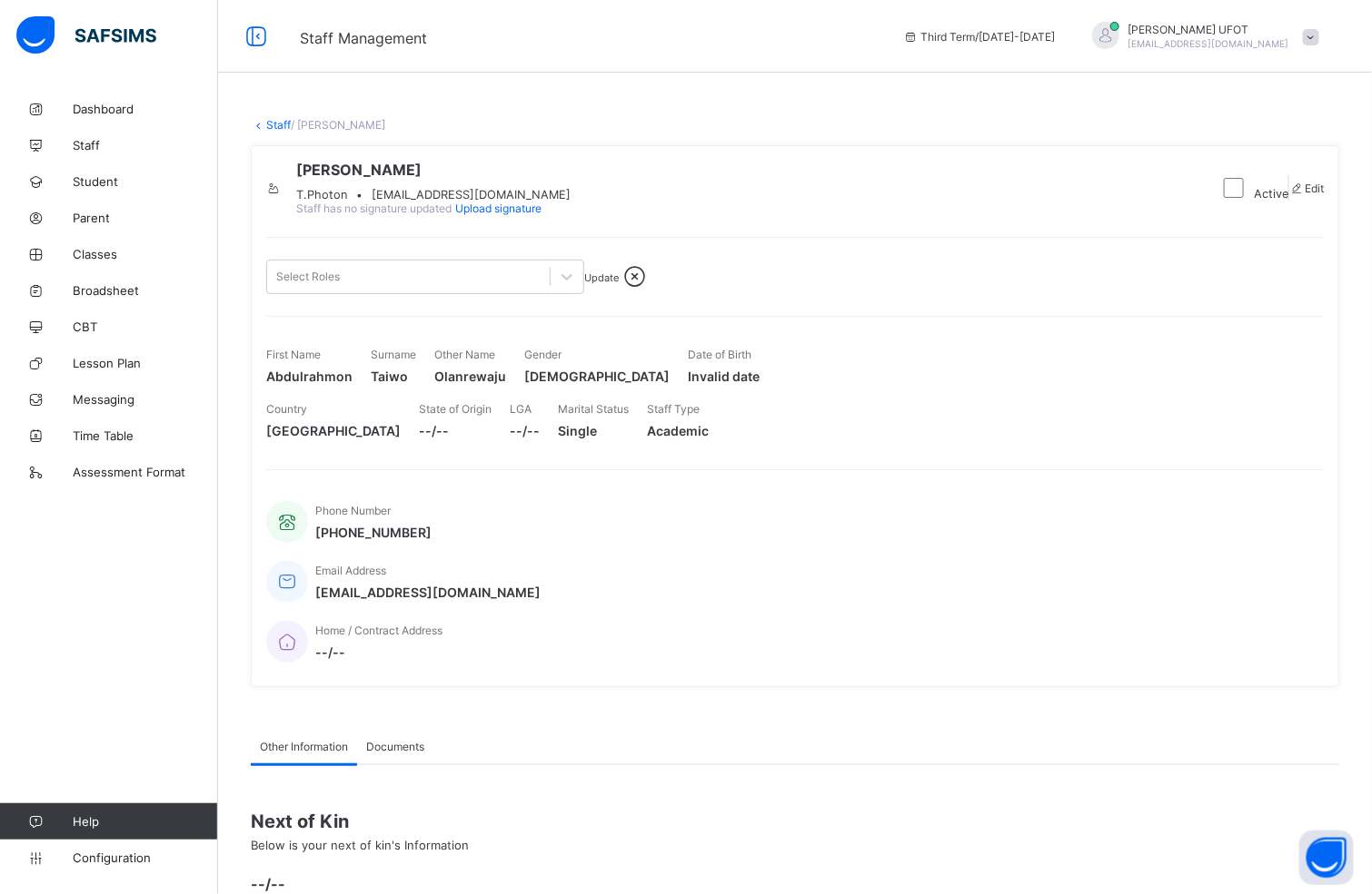
click at [755, 294] on div "Select Roles Update" at bounding box center [794, 277] width 1057 height 35
click at [564, 286] on icon at bounding box center [567, 277] width 18 height 18
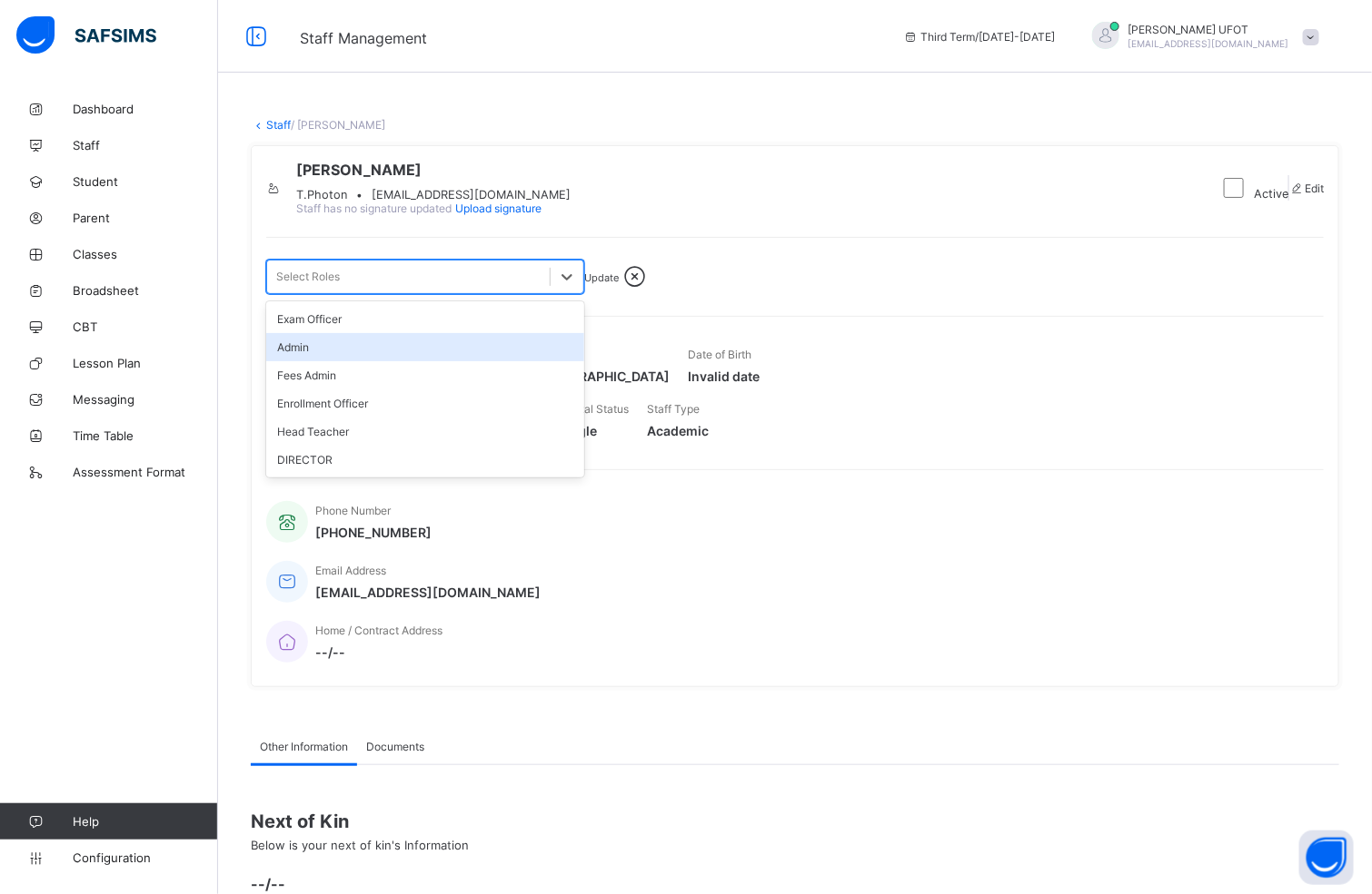
click at [439, 361] on div "Admin" at bounding box center [425, 347] width 318 height 28
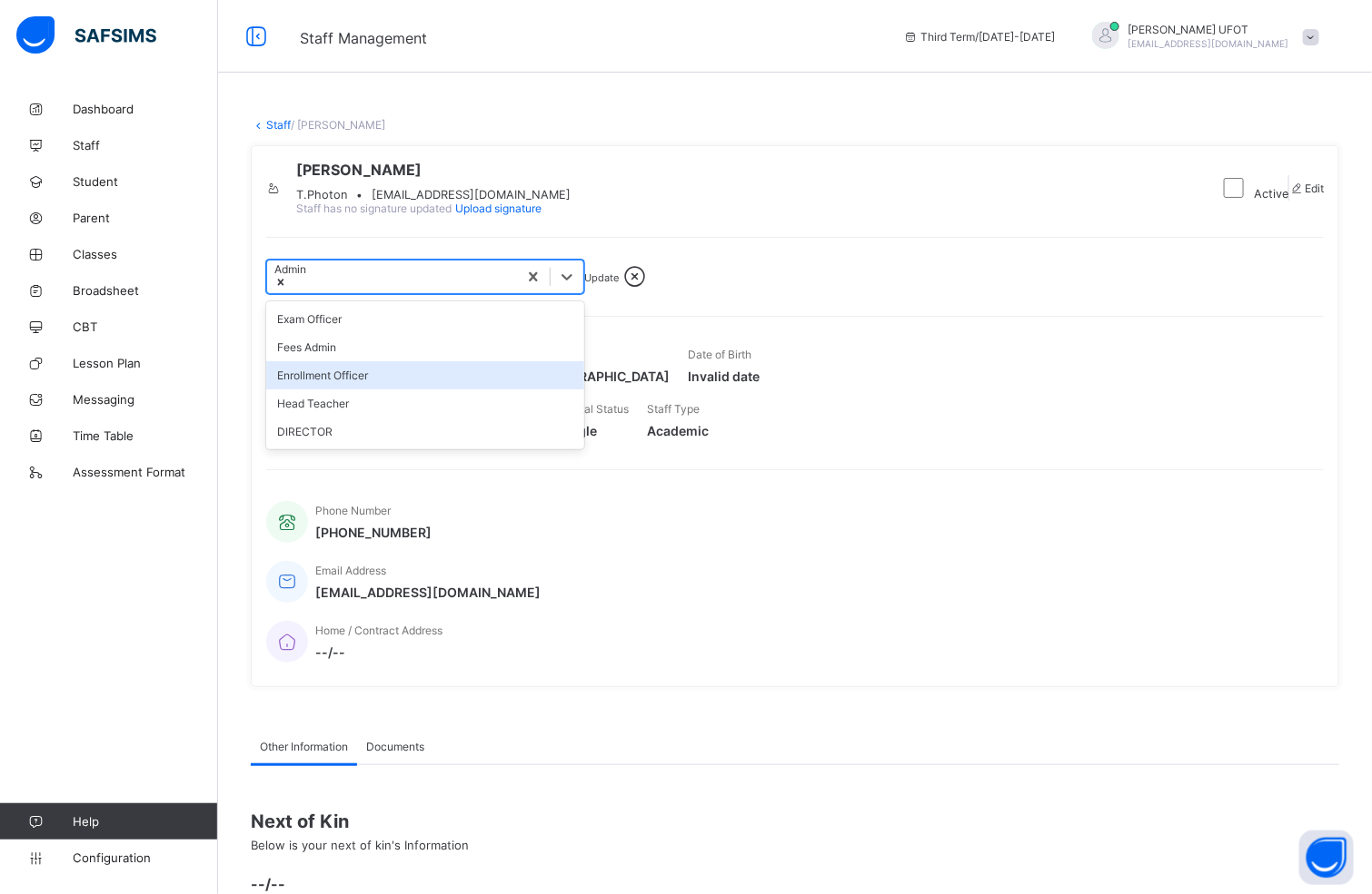
click at [369, 390] on div "Enrollment Officer" at bounding box center [425, 375] width 318 height 28
click at [354, 390] on div "Head Teacher" at bounding box center [425, 375] width 318 height 28
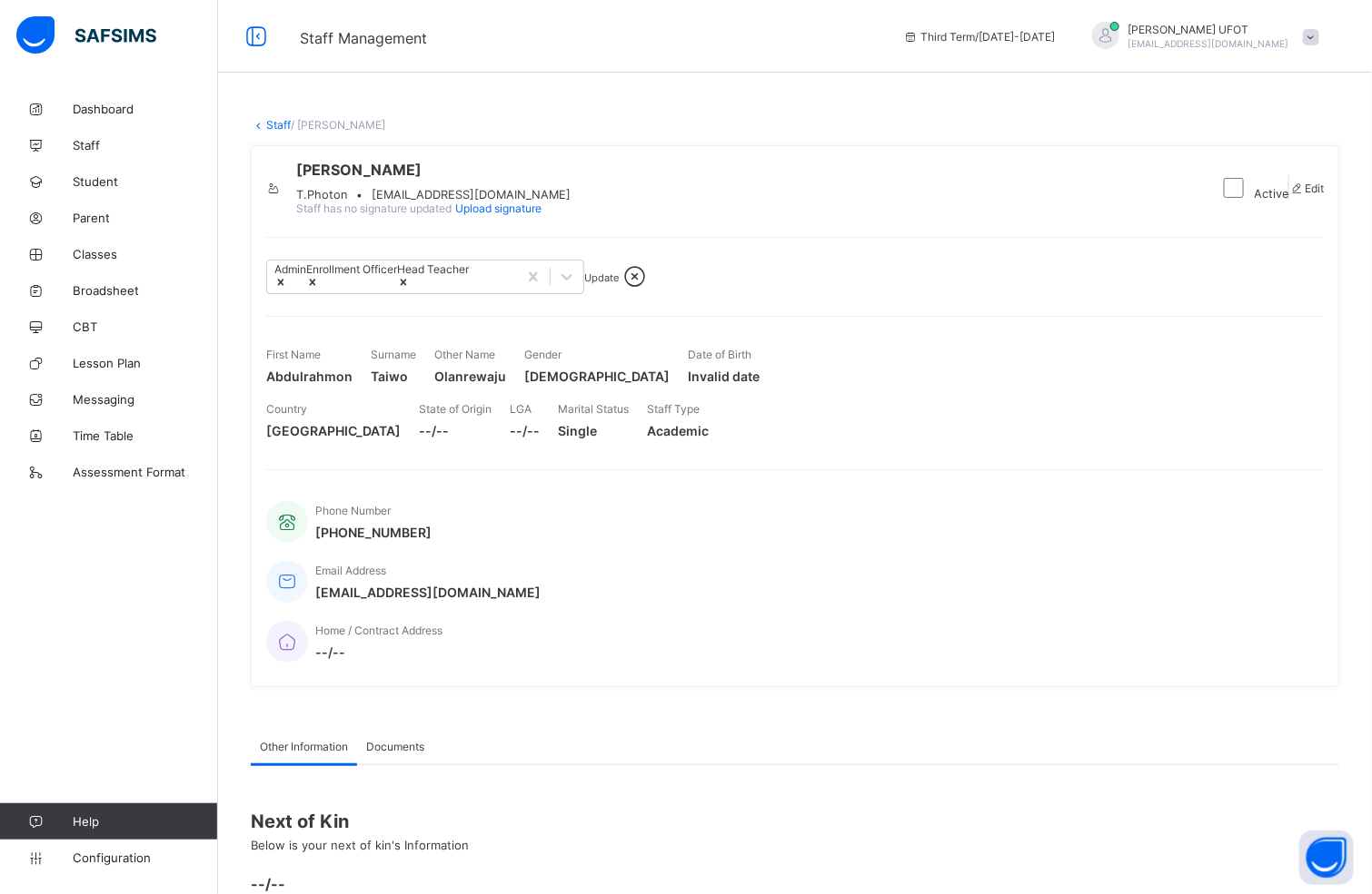
click at [618, 284] on span "Update" at bounding box center [601, 278] width 35 height 13
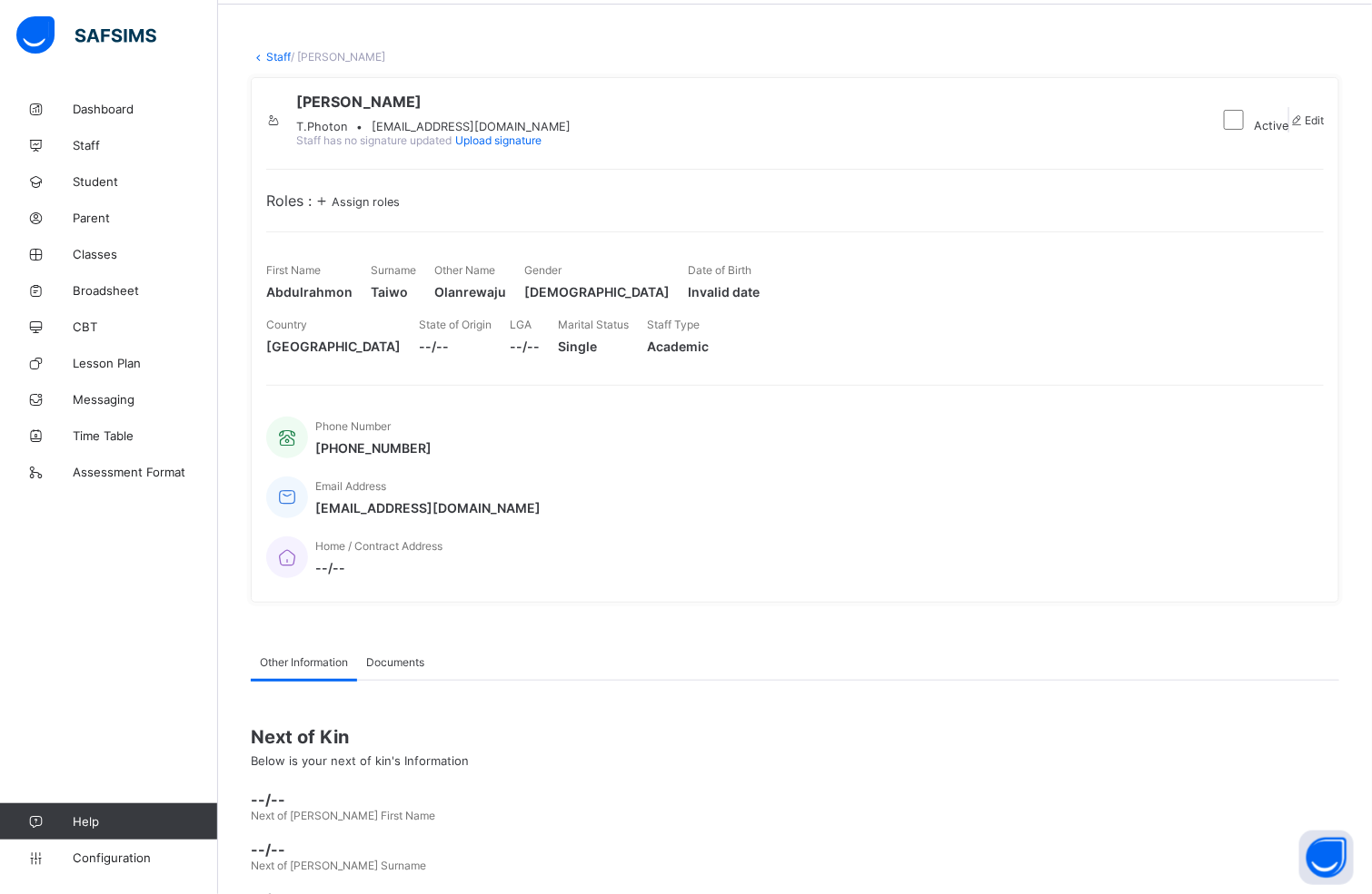
scroll to position [104, 0]
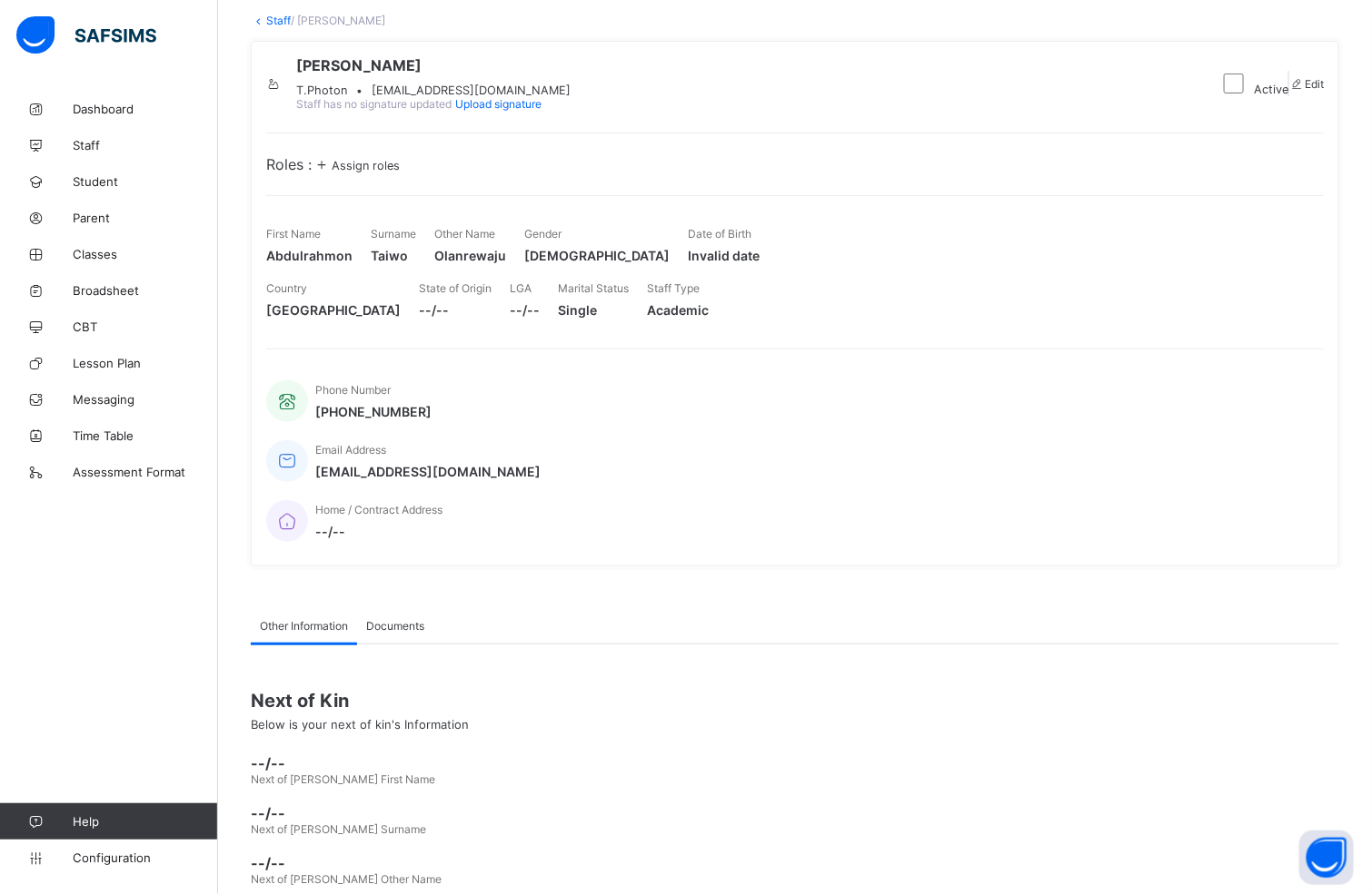
click at [382, 173] on span "Assign roles" at bounding box center [365, 166] width 69 height 14
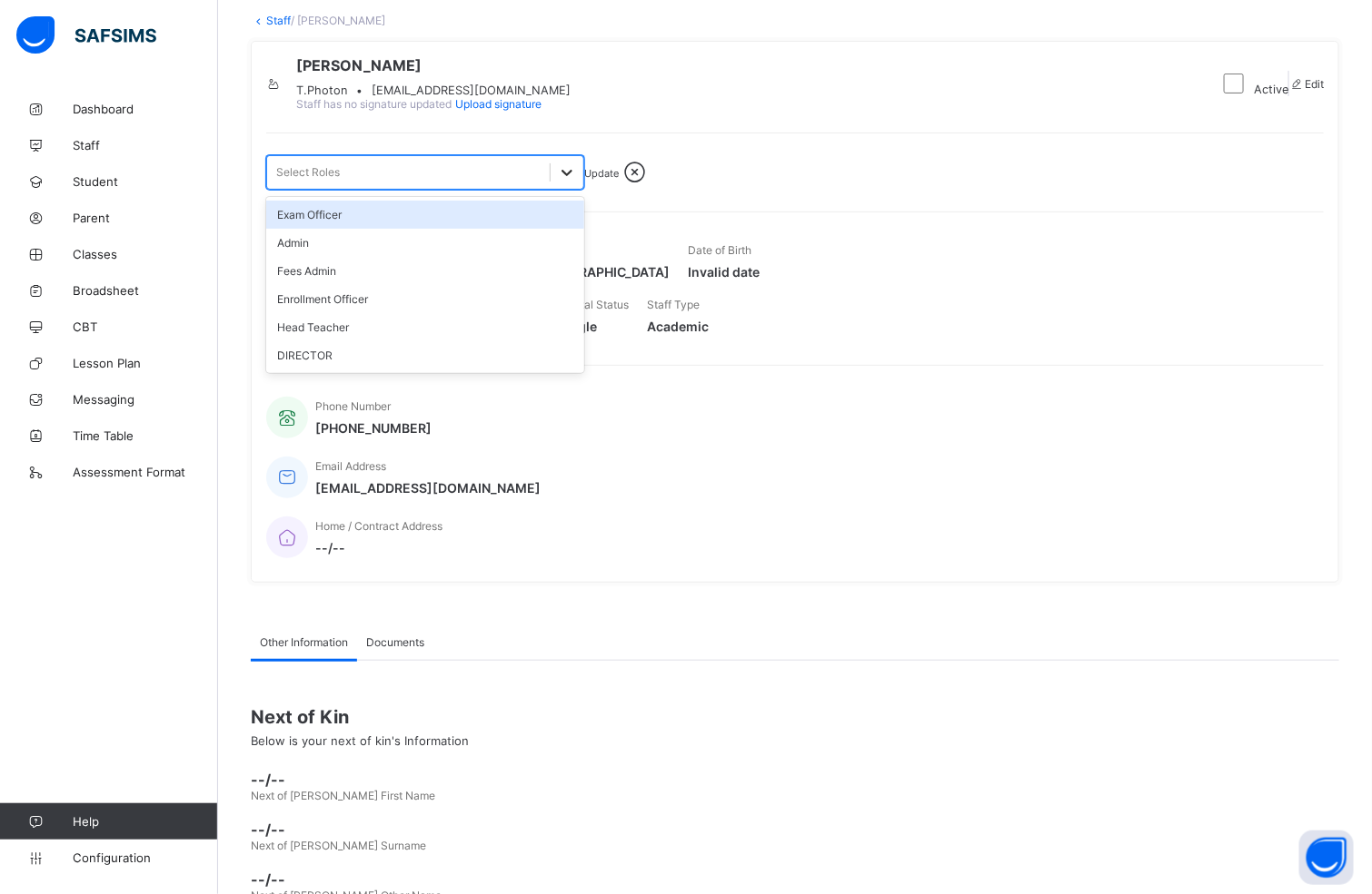
click at [564, 182] on icon at bounding box center [567, 173] width 18 height 18
click at [407, 229] on div "Exam Officer" at bounding box center [425, 214] width 318 height 28
click at [322, 229] on div "Admin" at bounding box center [425, 214] width 318 height 28
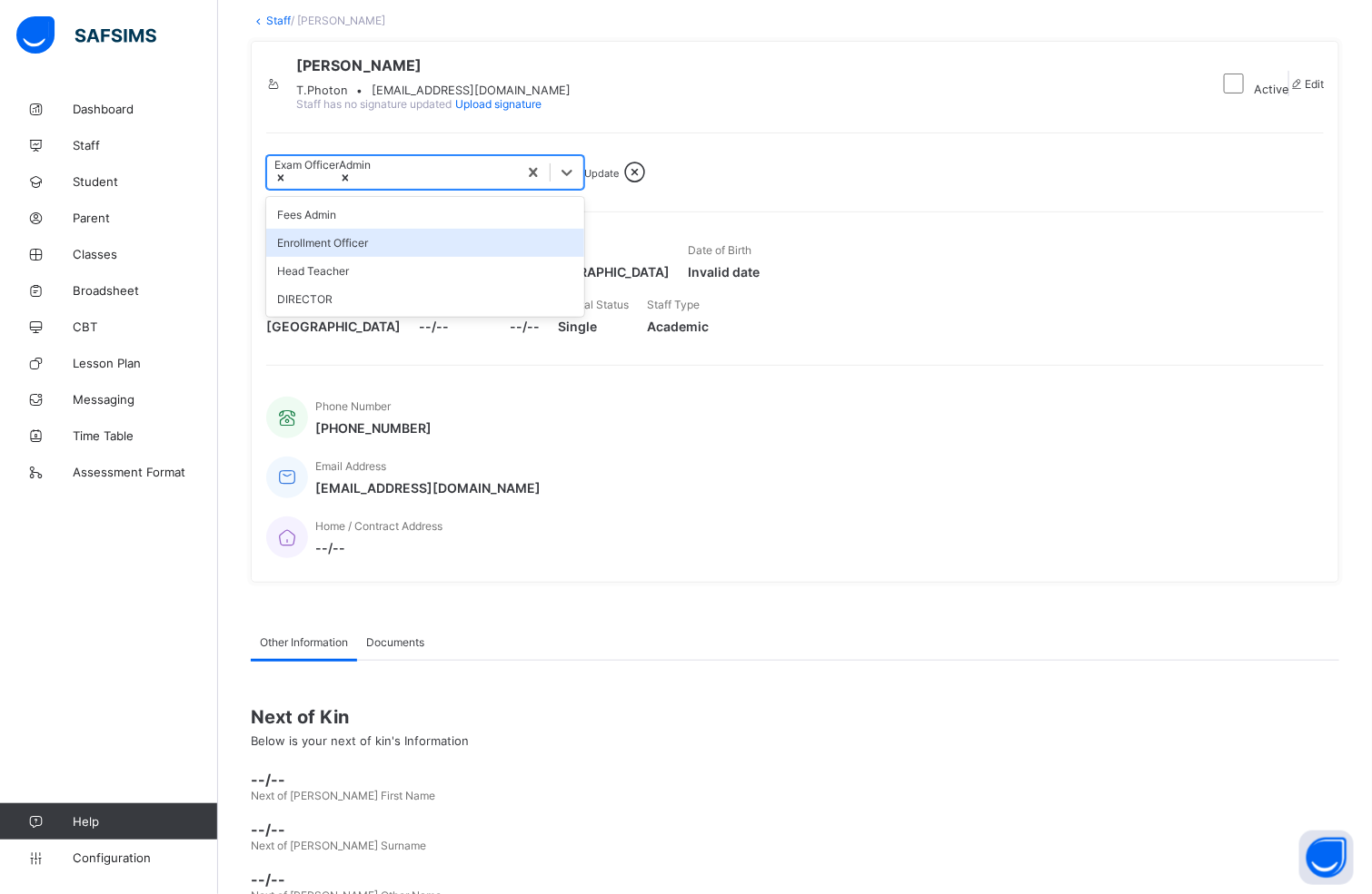
click at [388, 257] on div "Enrollment Officer" at bounding box center [425, 243] width 318 height 28
click at [352, 257] on div "Head Teacher" at bounding box center [425, 243] width 318 height 28
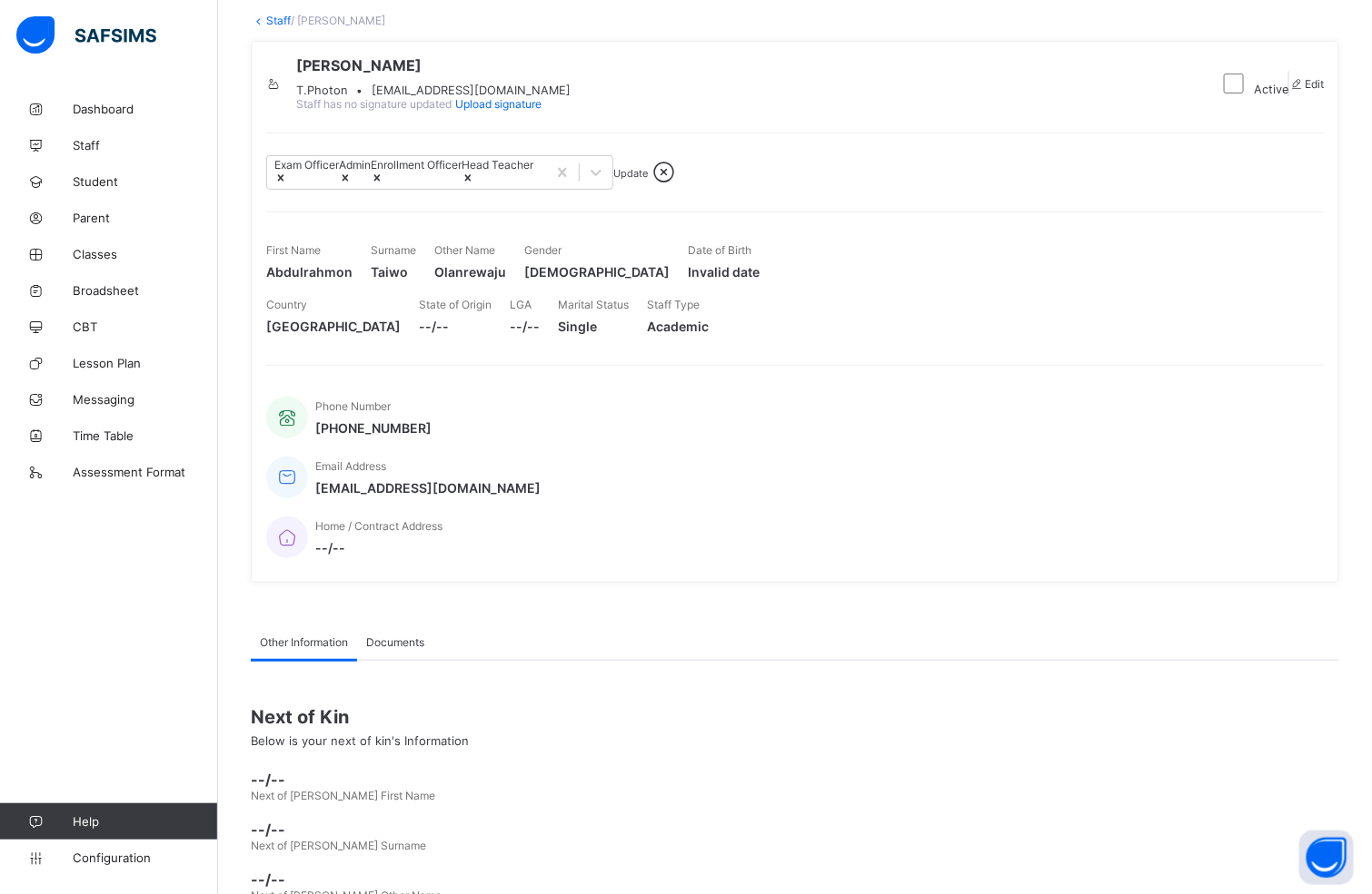
click at [647, 180] on span "Update" at bounding box center [630, 173] width 35 height 13
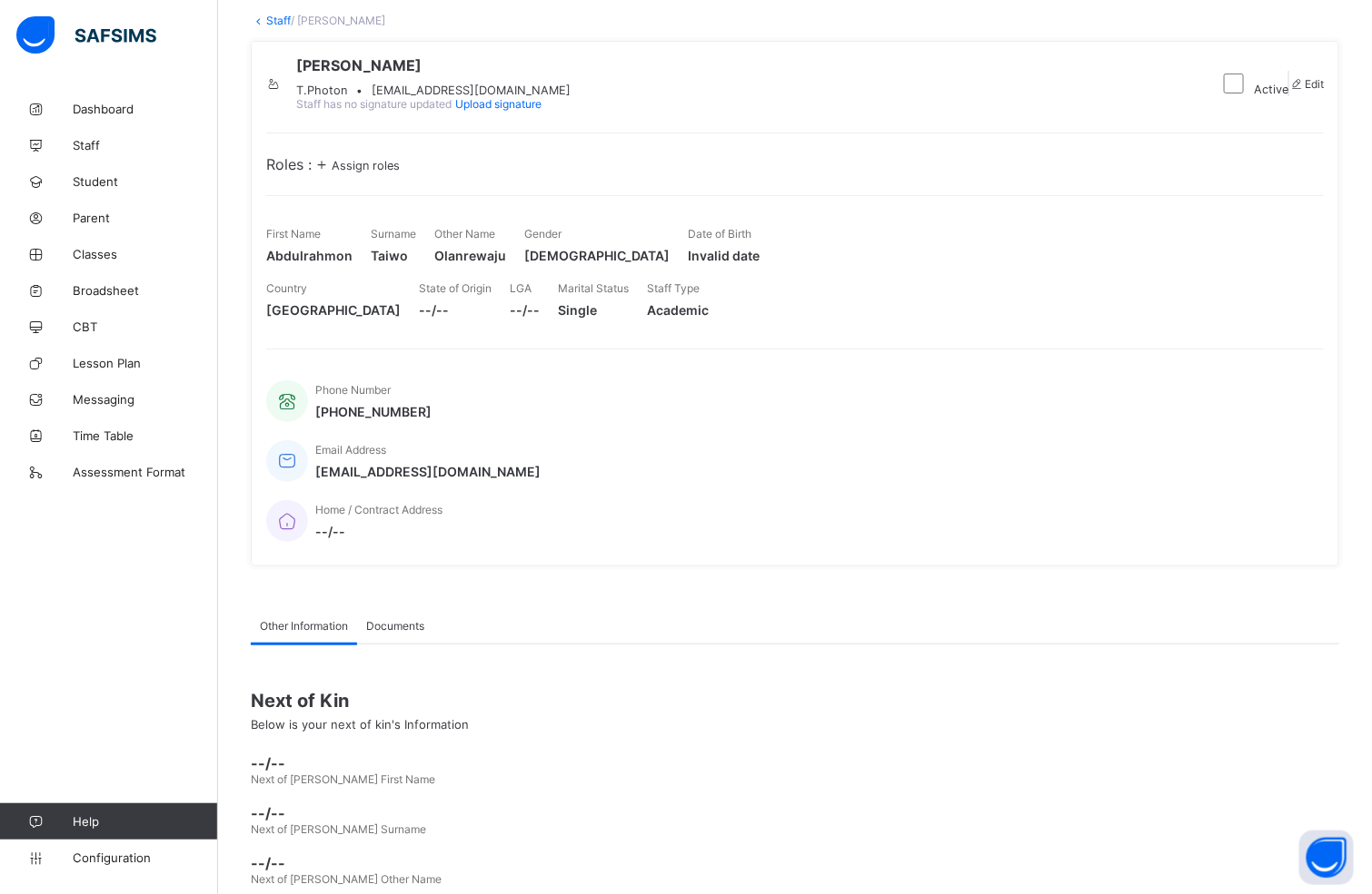
click at [399, 595] on div "Documents" at bounding box center [395, 625] width 76 height 37
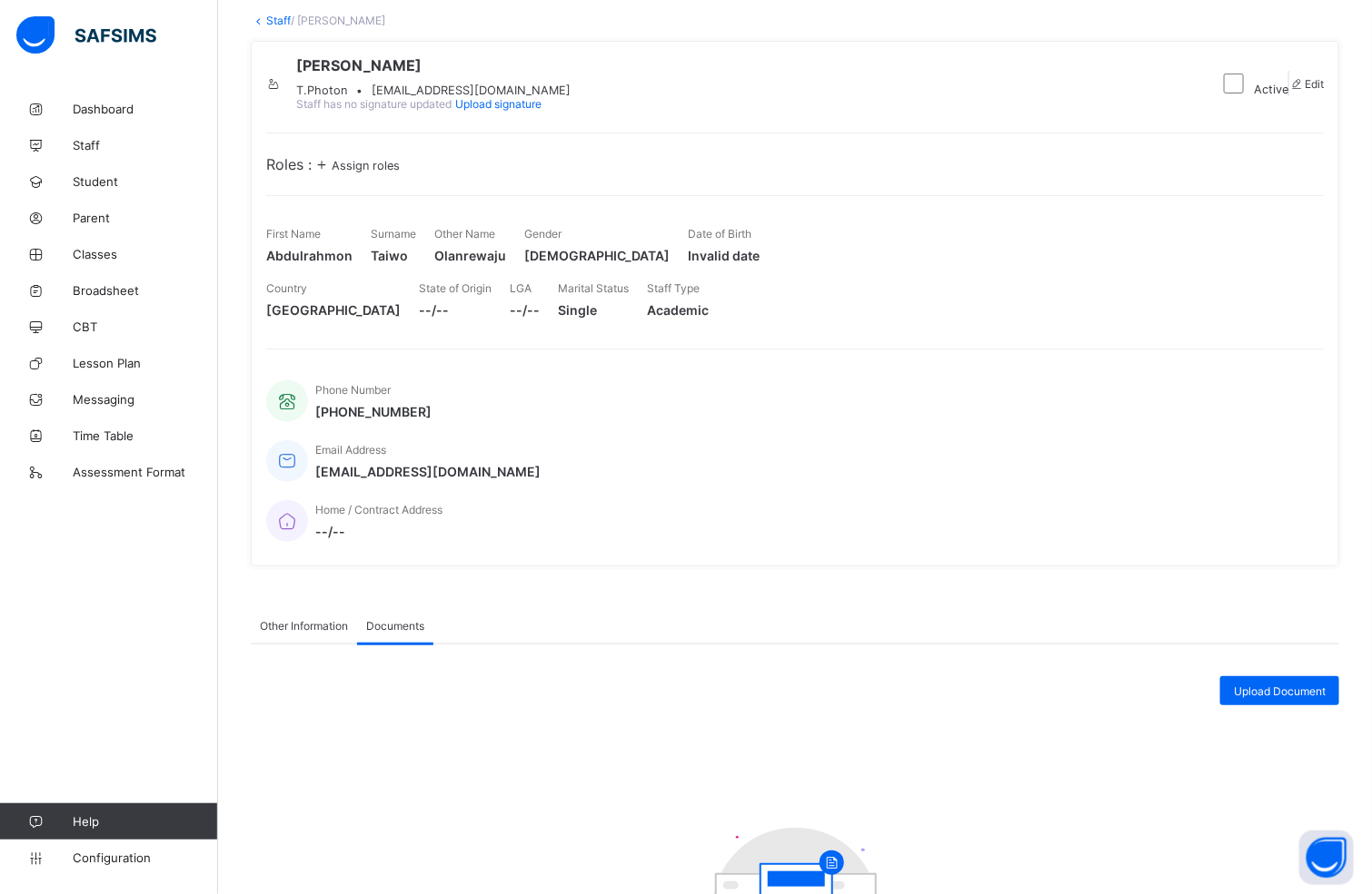
click at [305, 595] on span "Other Information" at bounding box center [304, 626] width 88 height 14
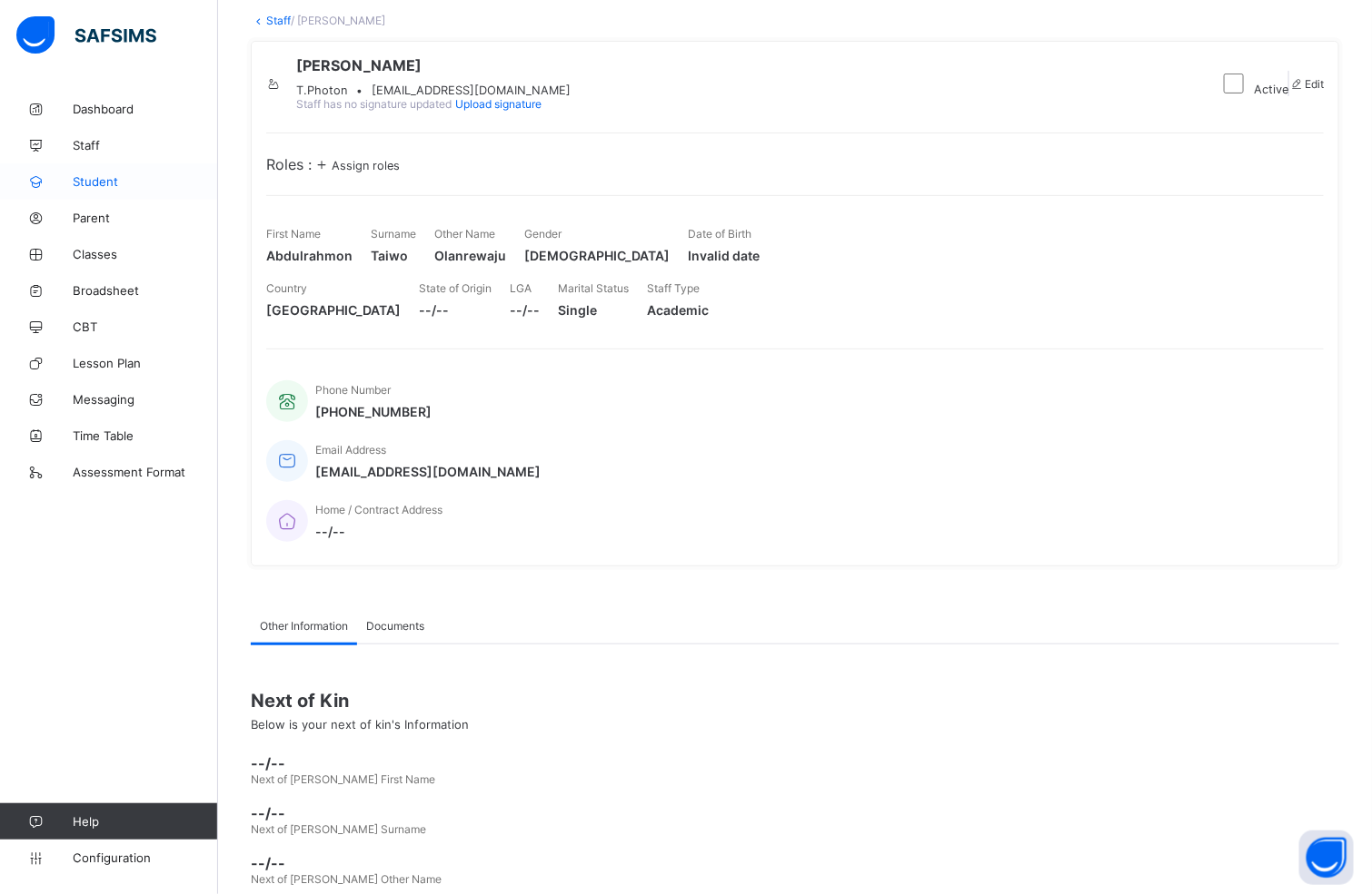
scroll to position [0, 0]
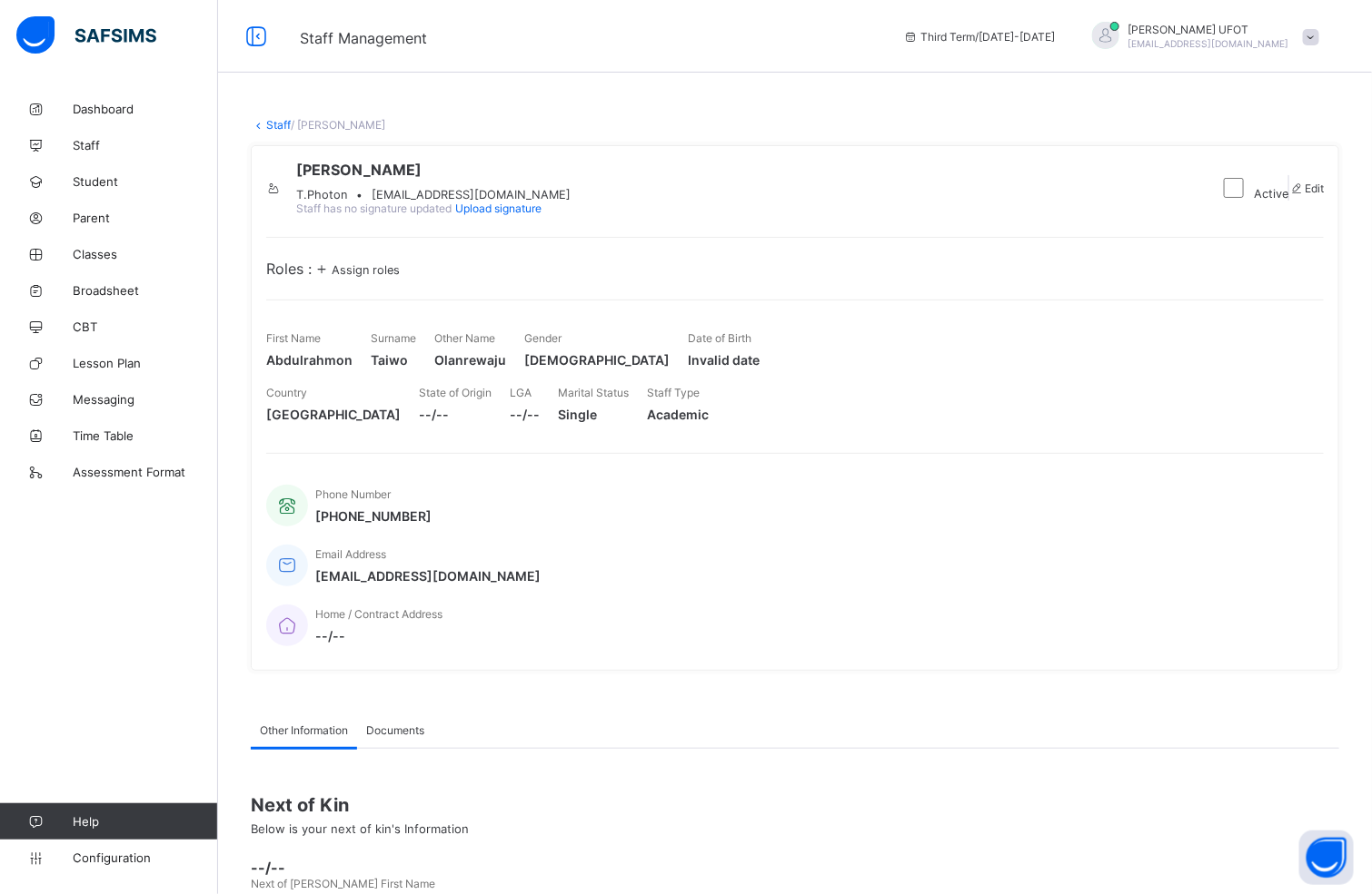
click at [929, 30] on span at bounding box center [1310, 37] width 16 height 16
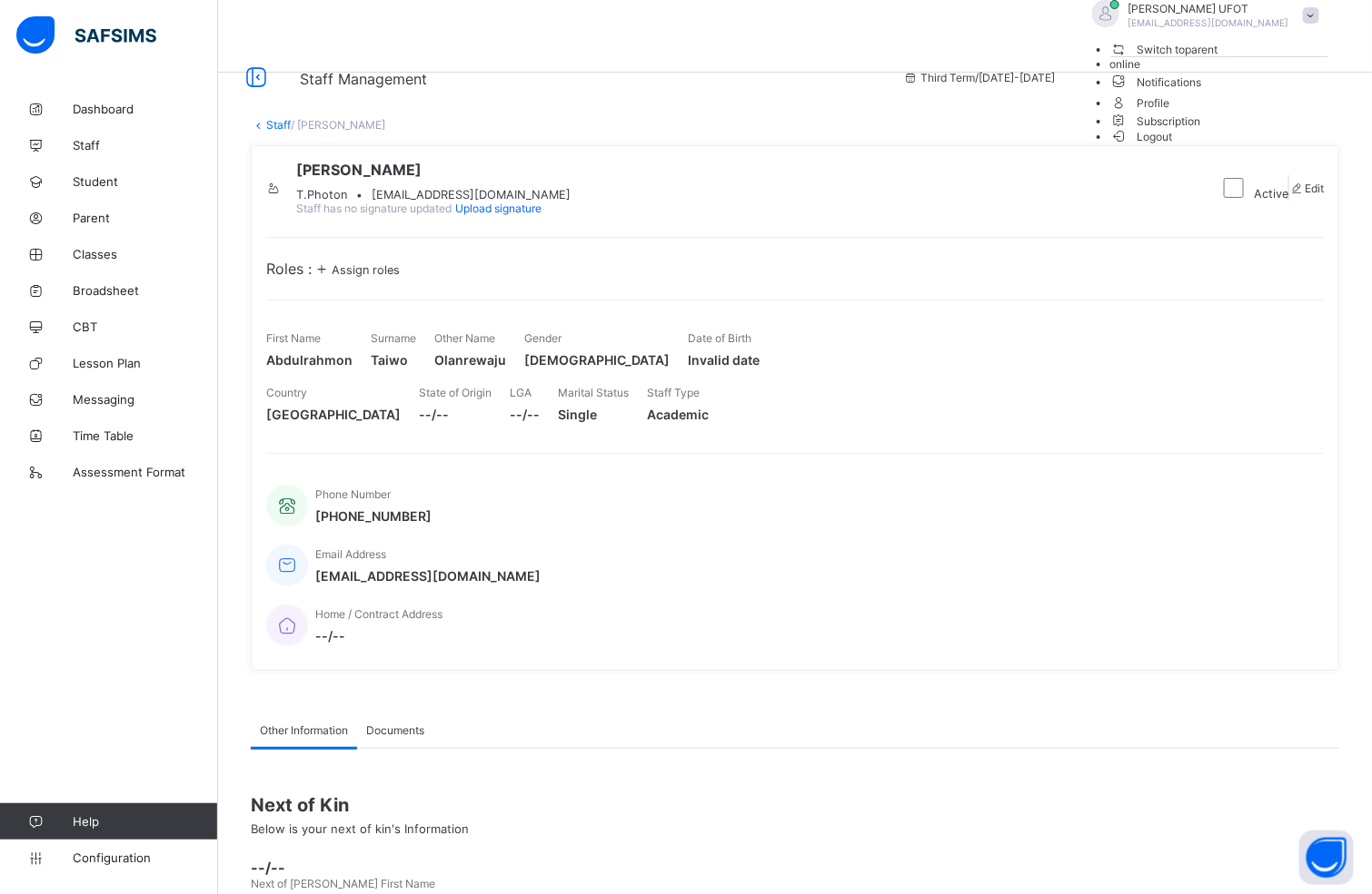
click at [929, 146] on span "Logout" at bounding box center [1141, 136] width 63 height 19
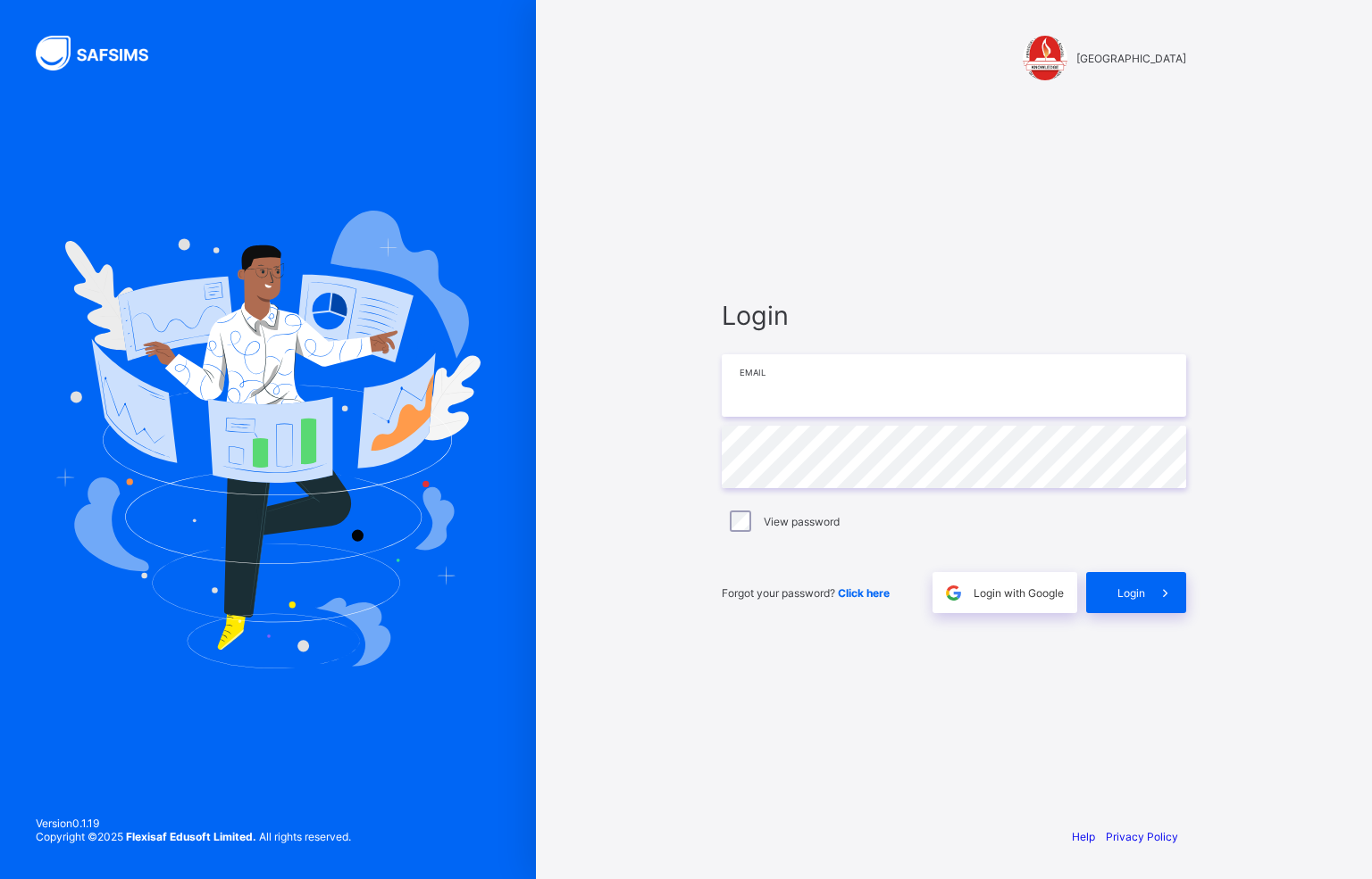
click at [815, 413] on input "email" at bounding box center [953, 385] width 464 height 62
type input "**********"
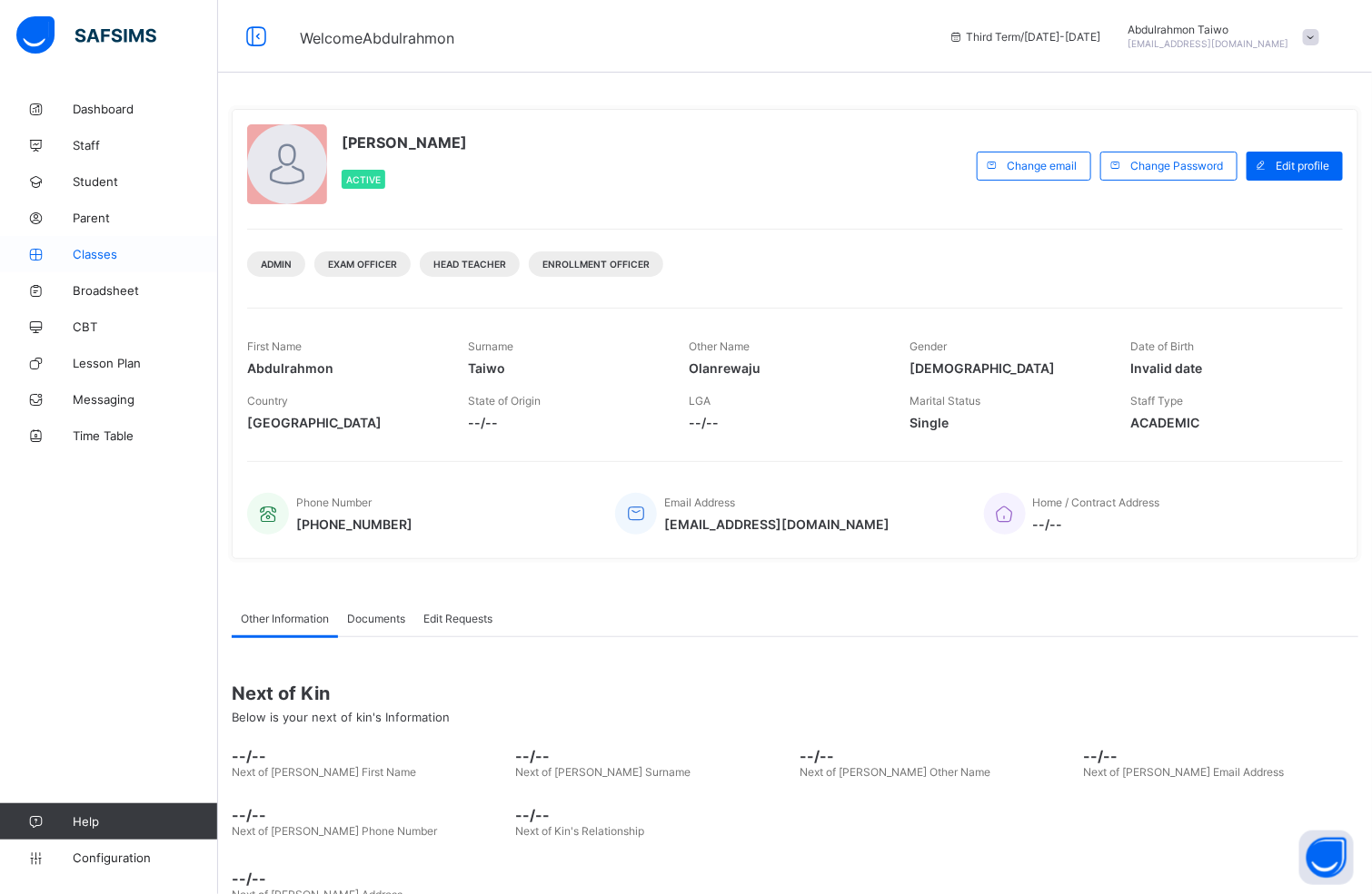
click at [96, 259] on span "Classes" at bounding box center [145, 254] width 145 height 15
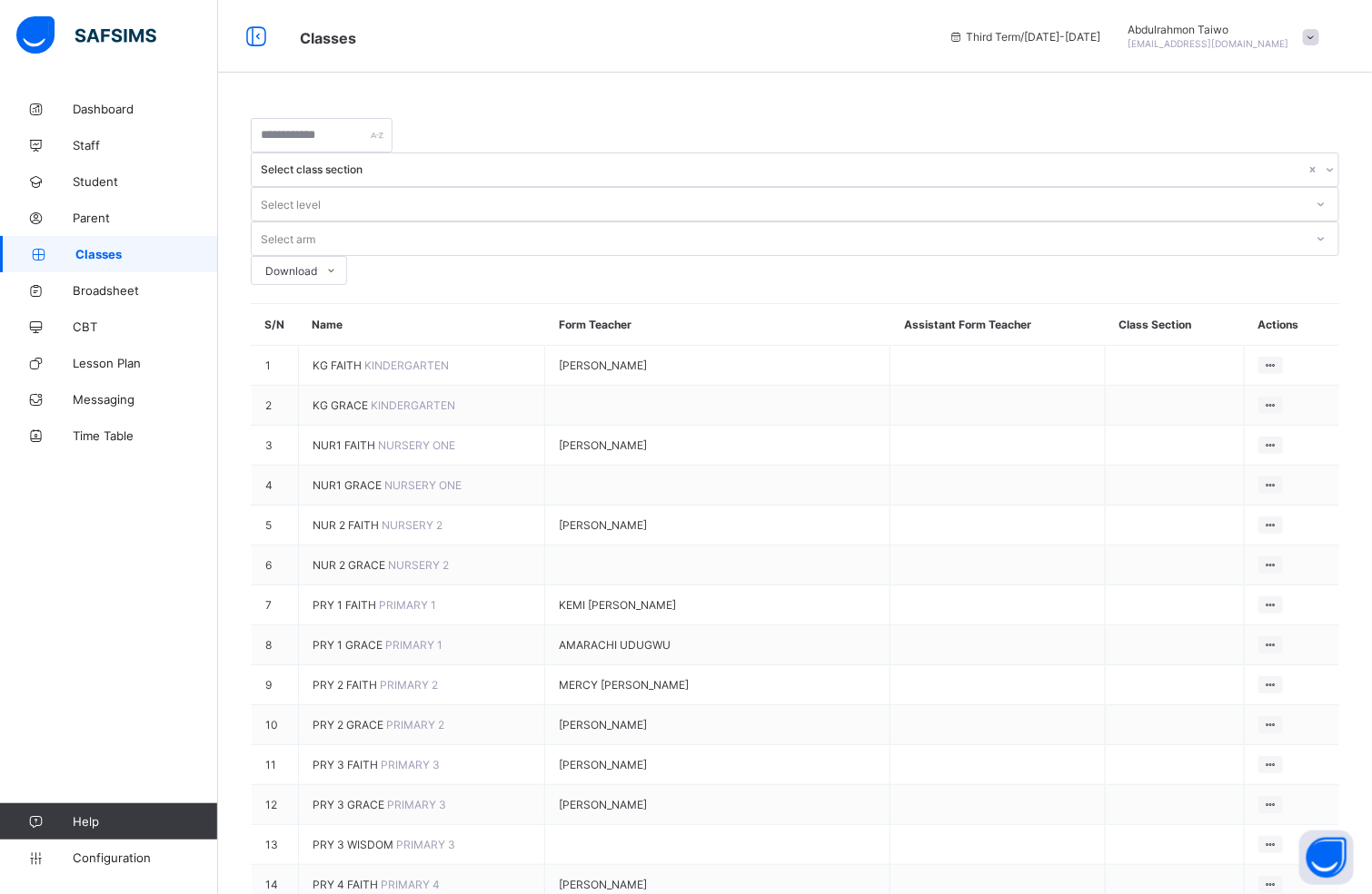
click at [929, 42] on span "[EMAIL_ADDRESS][DOMAIN_NAME]" at bounding box center [1208, 43] width 161 height 11
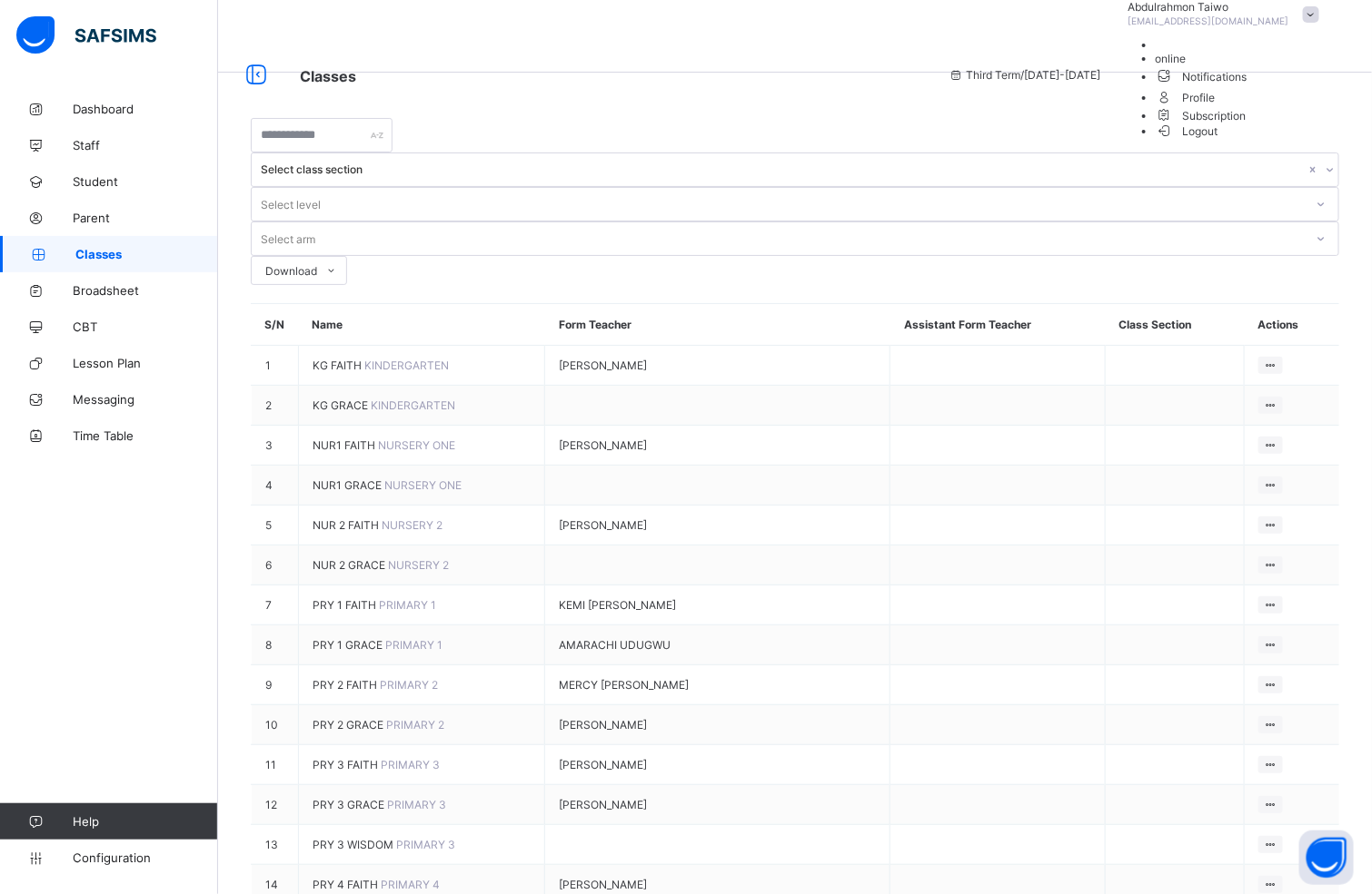
click at [929, 141] on span "Logout" at bounding box center [1186, 131] width 63 height 19
